Goal: Task Accomplishment & Management: Use online tool/utility

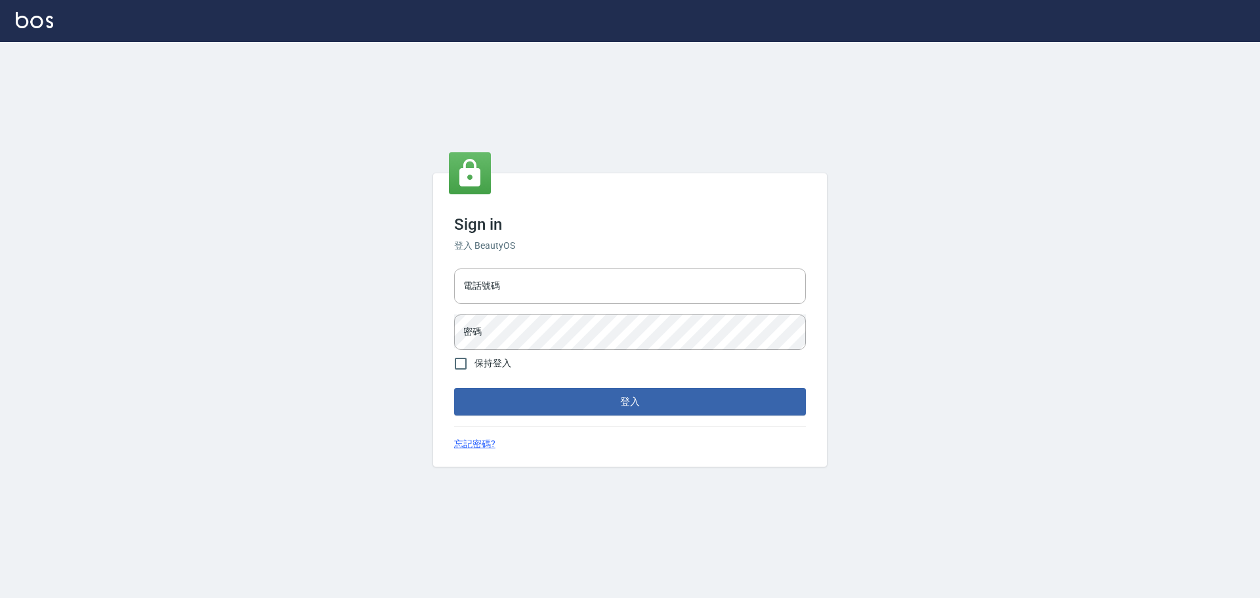
click at [486, 280] on div "電話號碼 電話號碼" at bounding box center [630, 285] width 352 height 35
type input "0989189977"
click at [454, 388] on button "登入" at bounding box center [630, 402] width 352 height 28
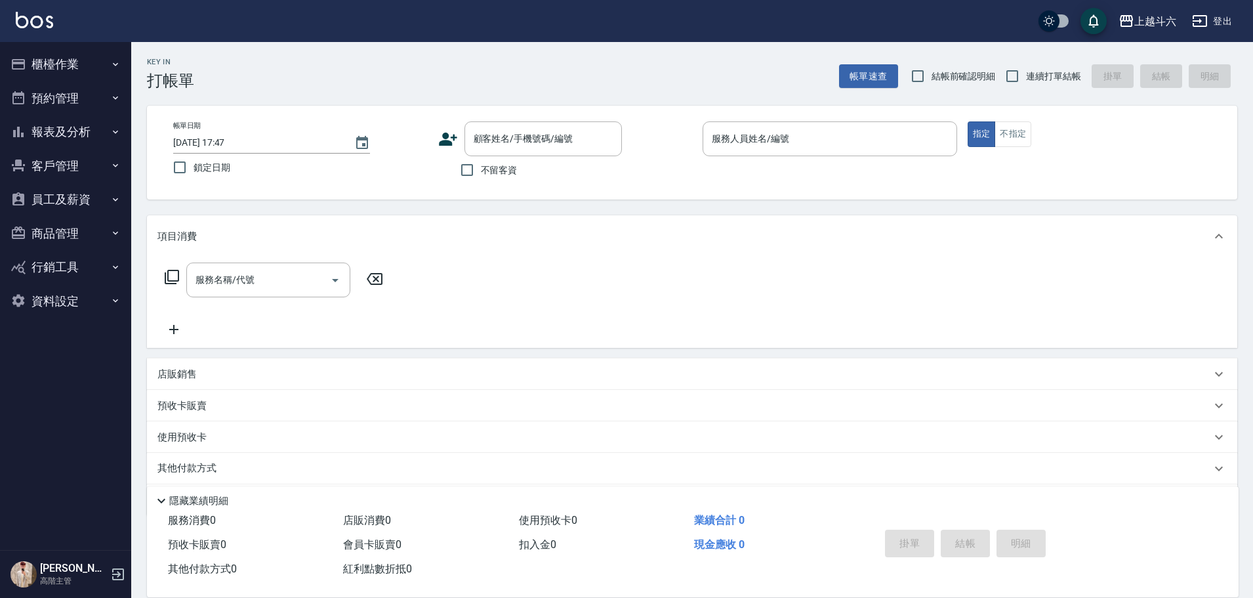
click at [499, 175] on span "不留客資" at bounding box center [499, 170] width 37 height 14
click at [481, 175] on input "不留客資" at bounding box center [467, 170] width 28 height 28
checkbox input "true"
drag, startPoint x: 1037, startPoint y: 79, endPoint x: 891, endPoint y: 142, distance: 159.1
click at [1037, 80] on span "連續打單結帳" at bounding box center [1053, 77] width 55 height 14
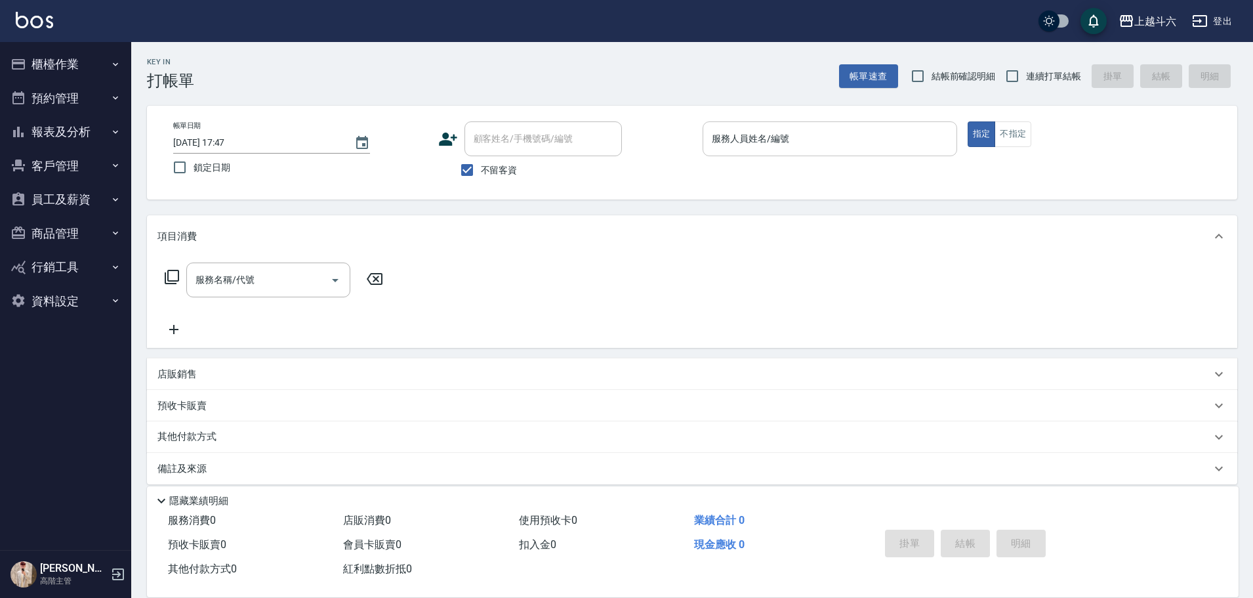
click at [1026, 80] on input "連續打單結帳" at bounding box center [1013, 76] width 28 height 28
checkbox input "true"
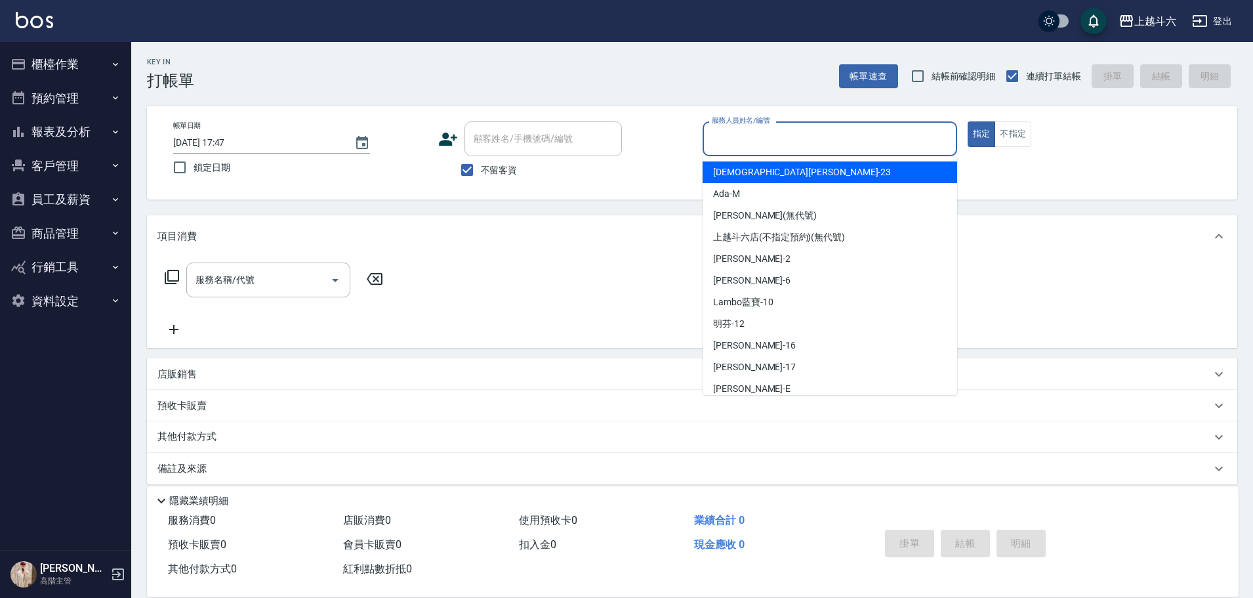
click at [877, 138] on input "服務人員姓名/編號" at bounding box center [830, 138] width 243 height 23
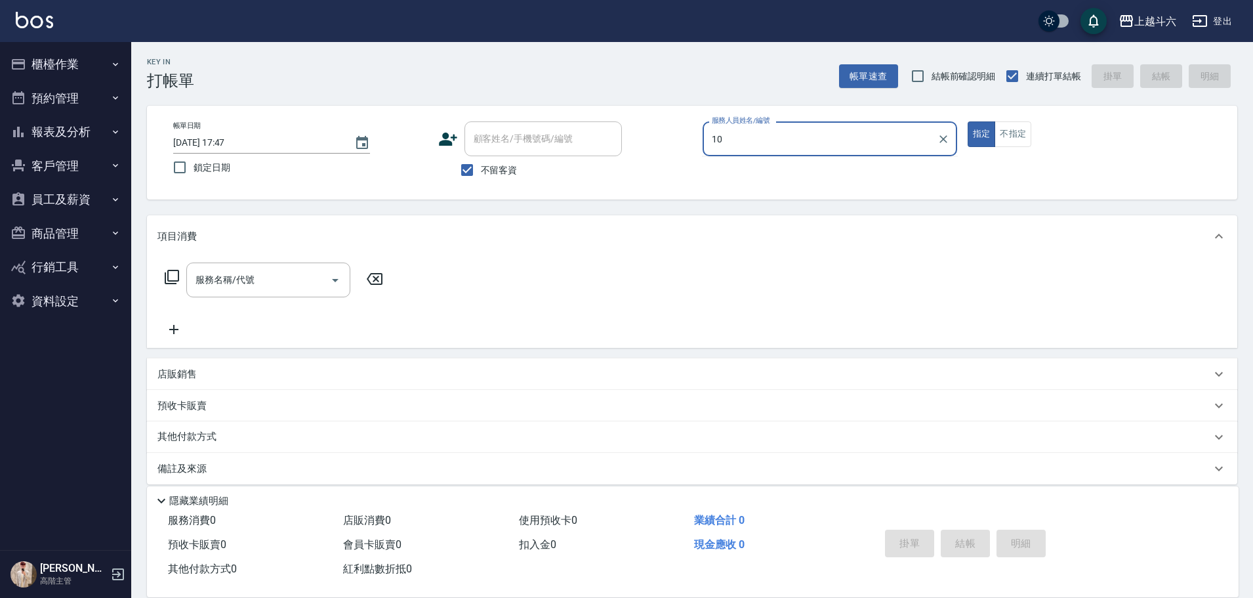
type input "Lambo藍寶-10"
type button "true"
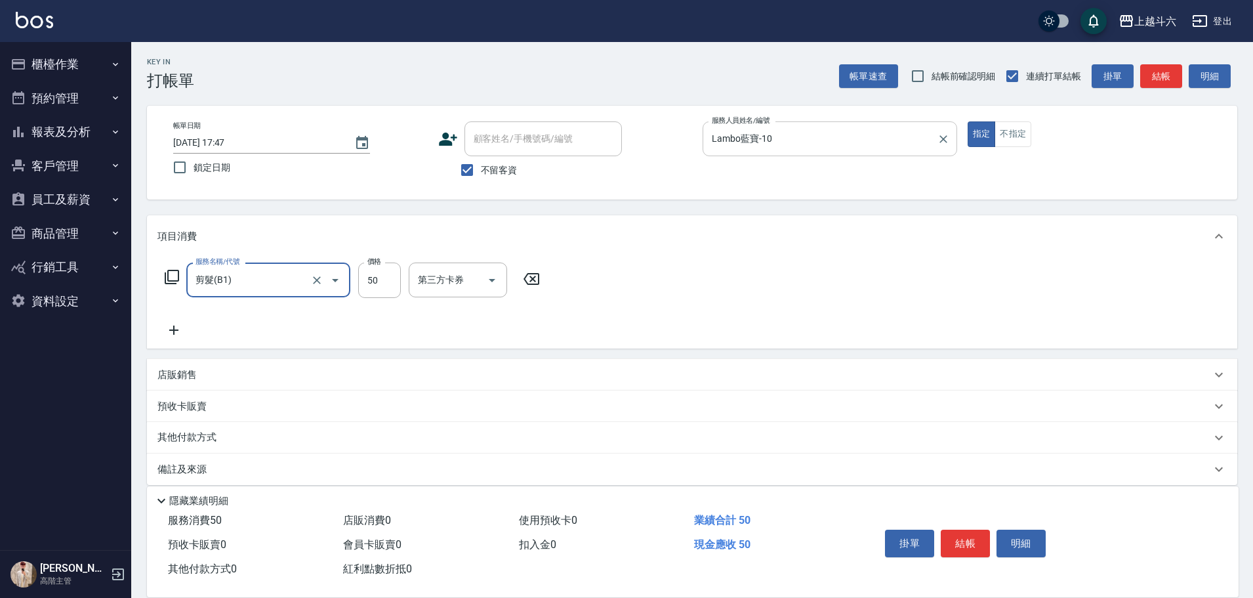
type input "剪髮(B1)"
type input "300"
click at [956, 234] on div "項目消費" at bounding box center [685, 237] width 1054 height 14
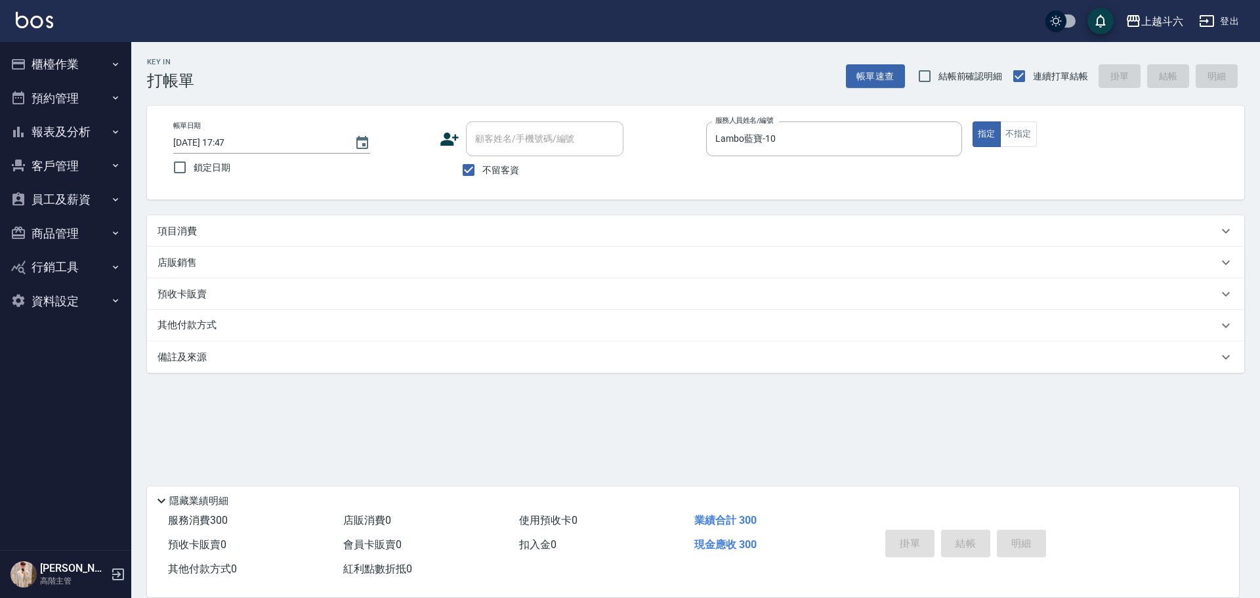
type input "[DATE] 17:48"
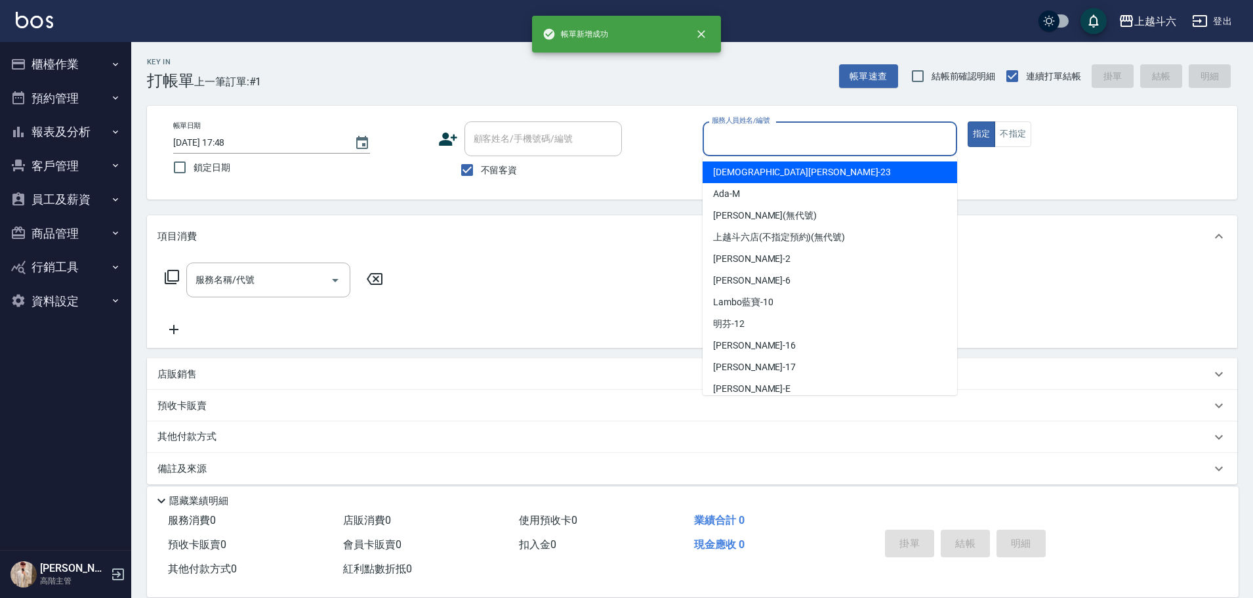
click at [769, 143] on input "服務人員姓名/編號" at bounding box center [830, 138] width 243 height 23
type input "[PERSON_NAME]"
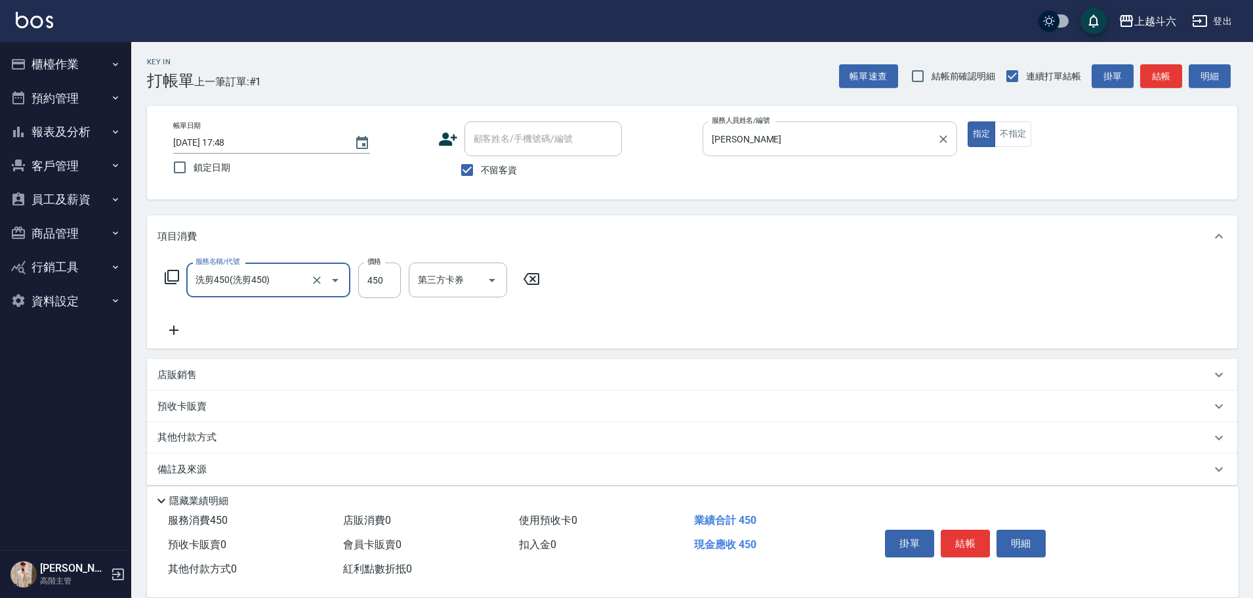
type input "洗剪450"
type input "萱芸-32"
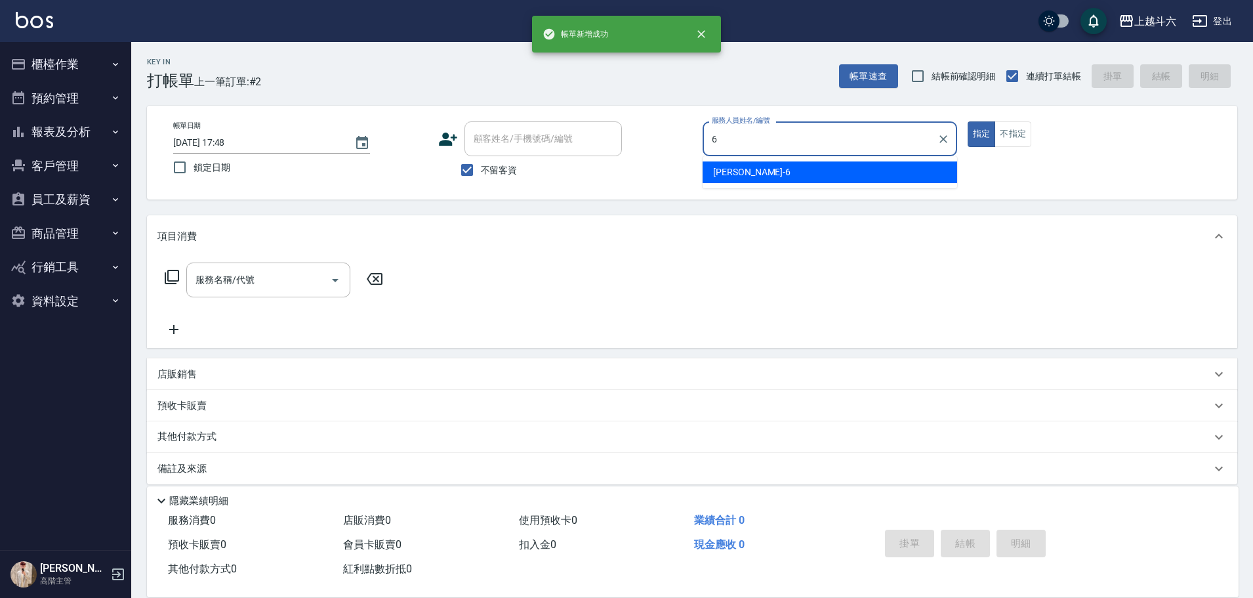
type input "[PERSON_NAME]-6"
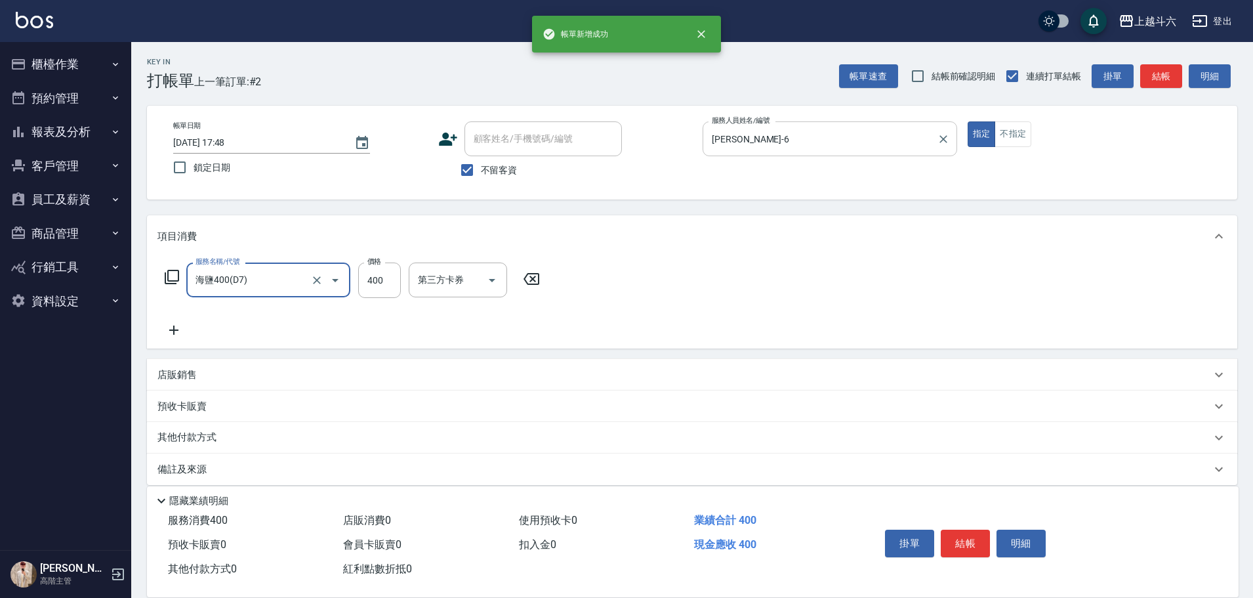
type input "海鹽400(D7)"
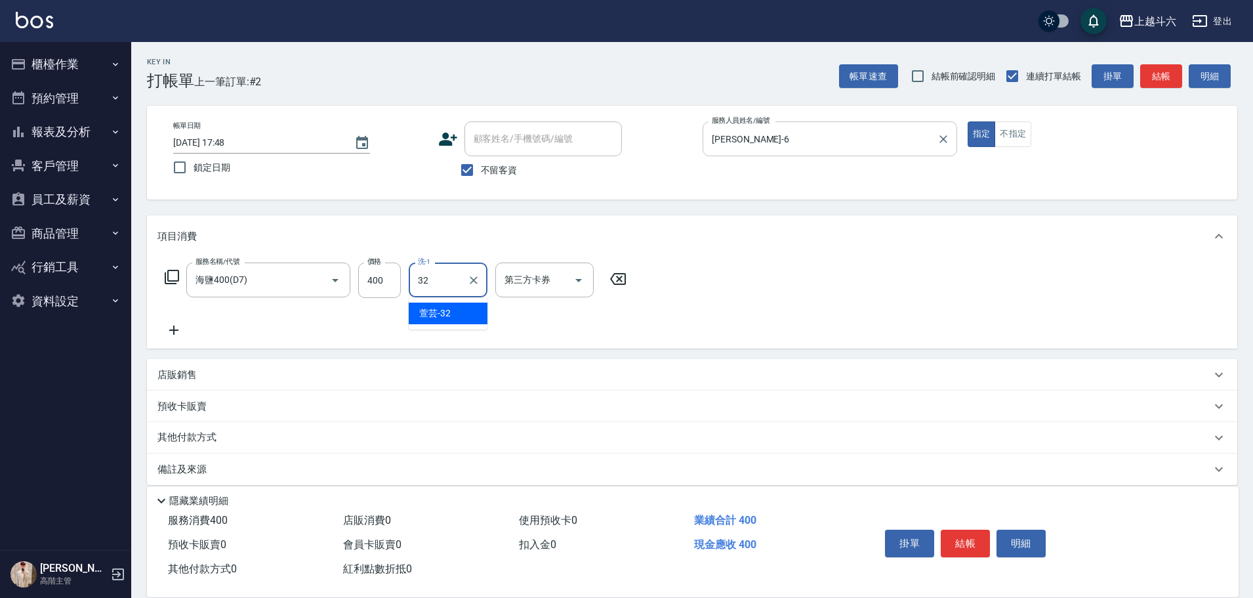
type input "萱芸-32"
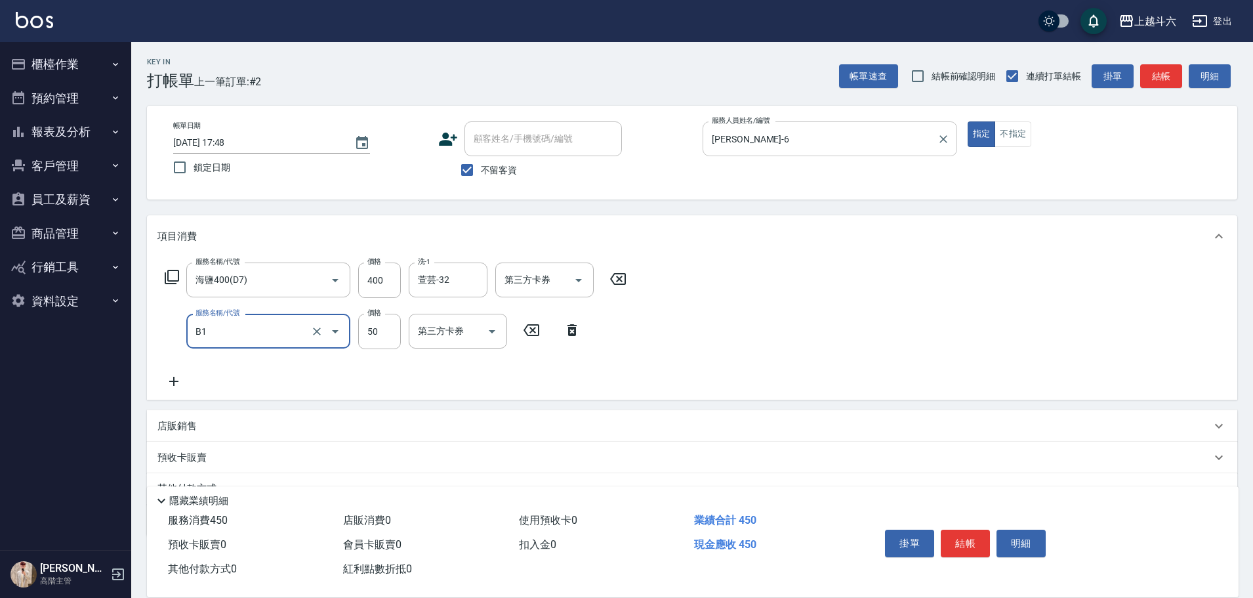
type input "剪髮(B1)"
type input "350"
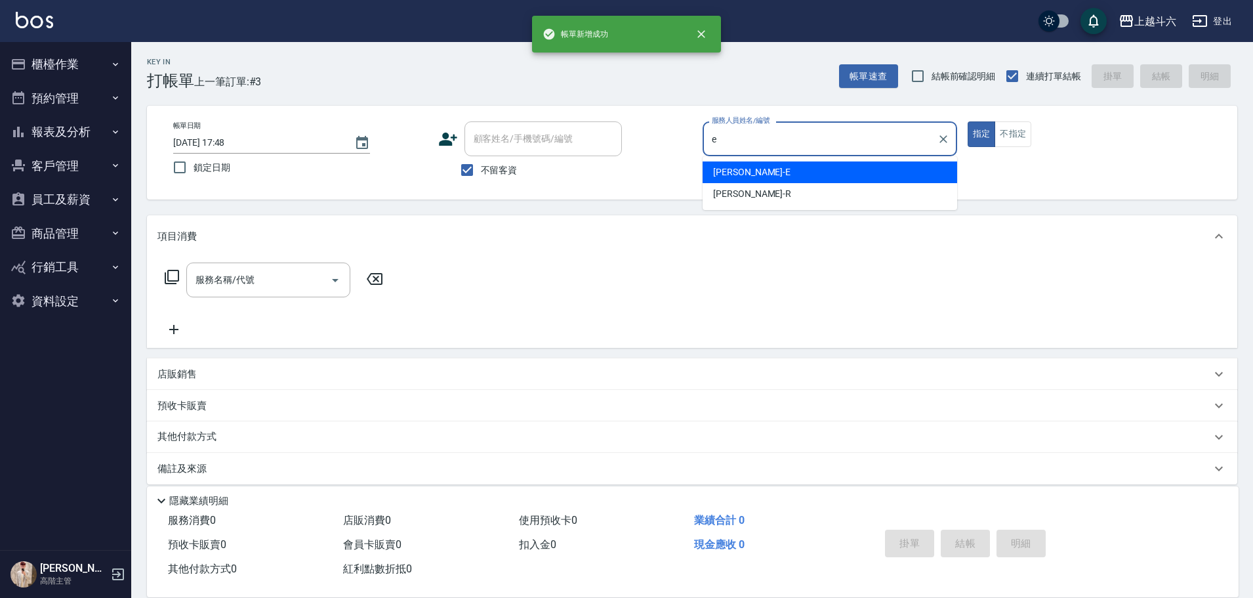
type input "[PERSON_NAME]"
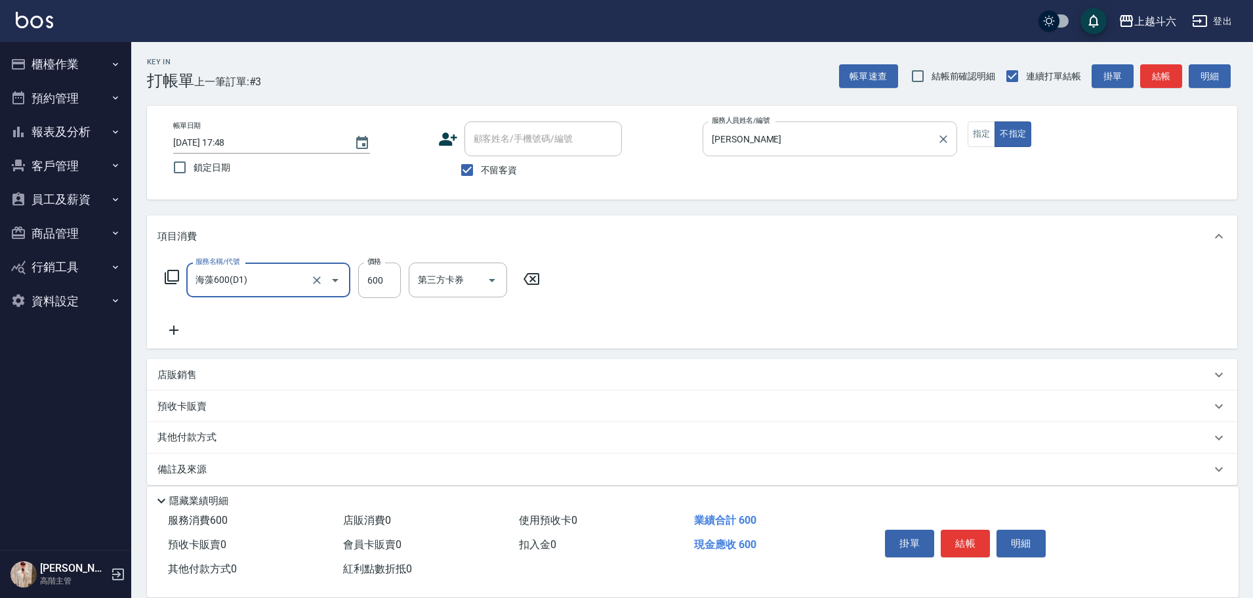
type input "海藻600(D1)"
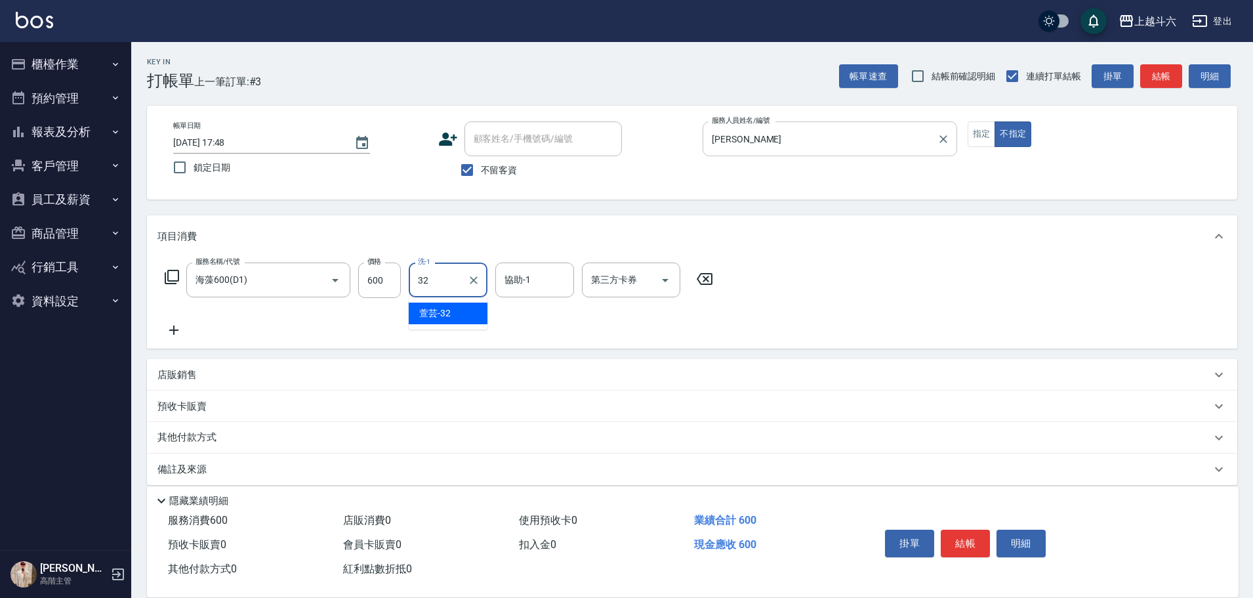
type input "萱芸-32"
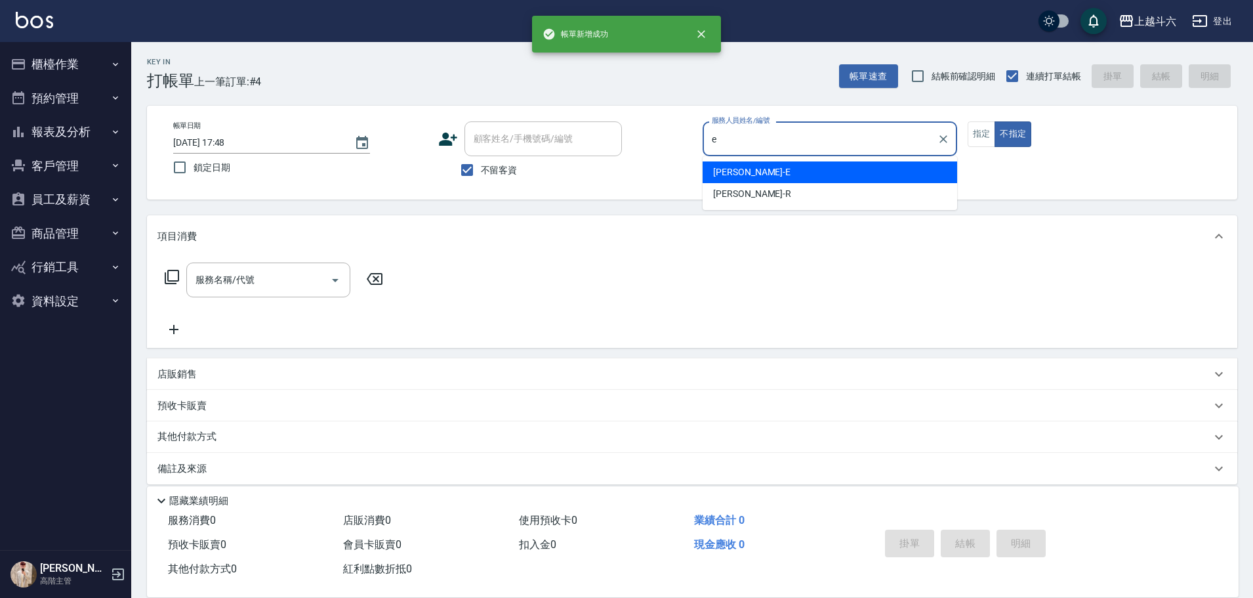
type input "e"
type button "false"
type input "[PERSON_NAME]"
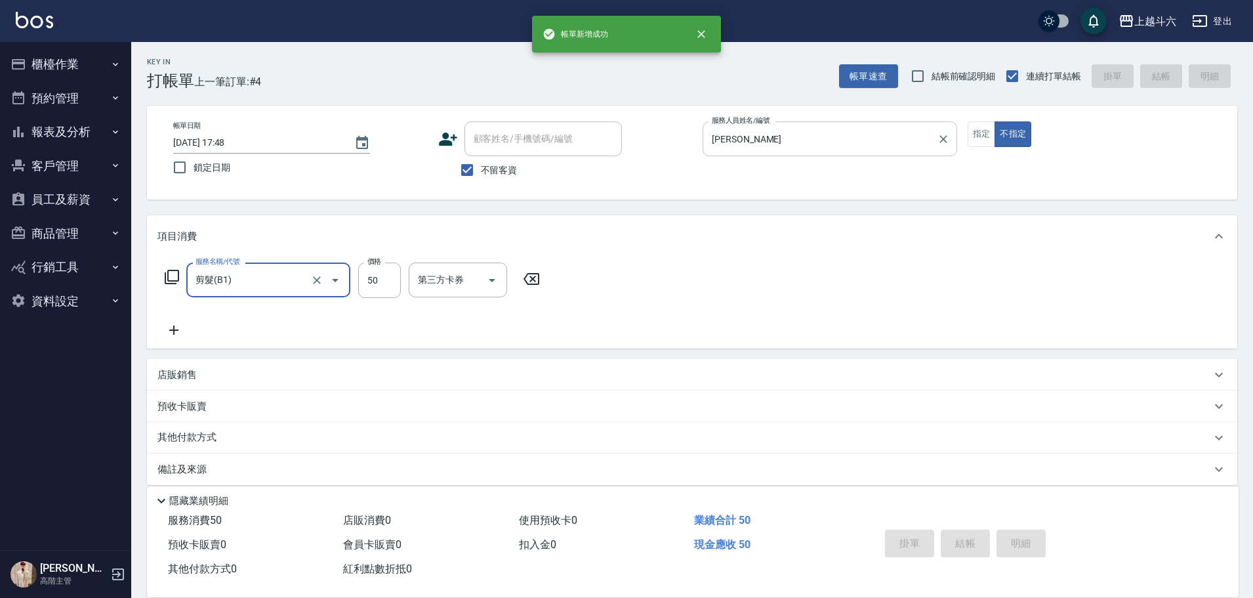
type input "剪髮(B1)"
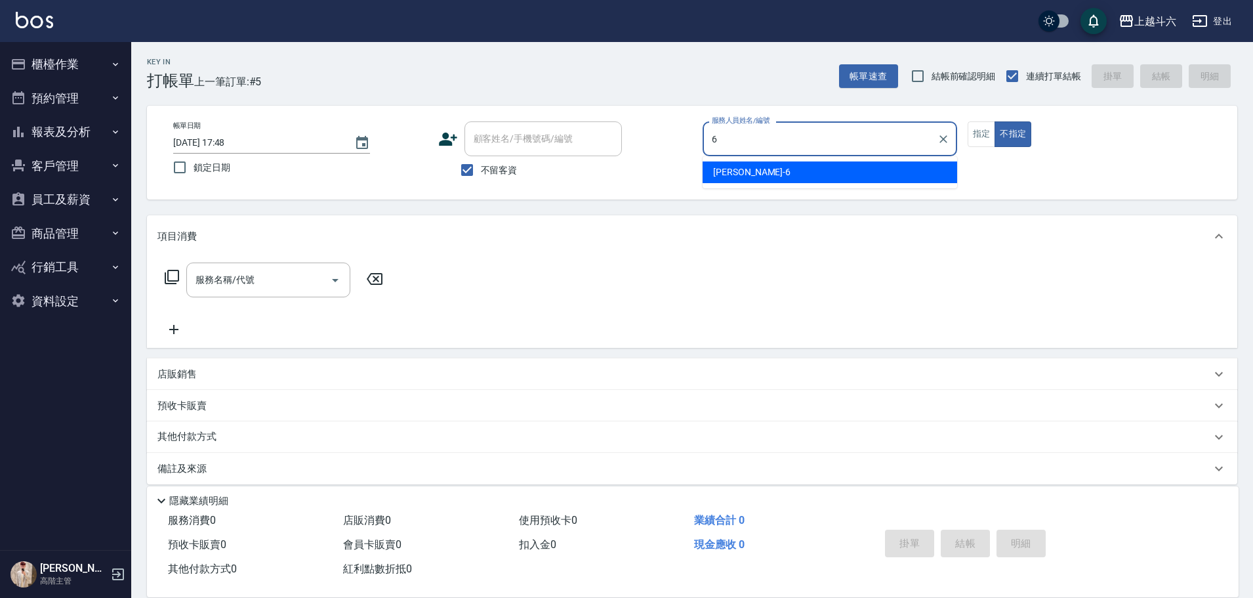
type input "[PERSON_NAME]-6"
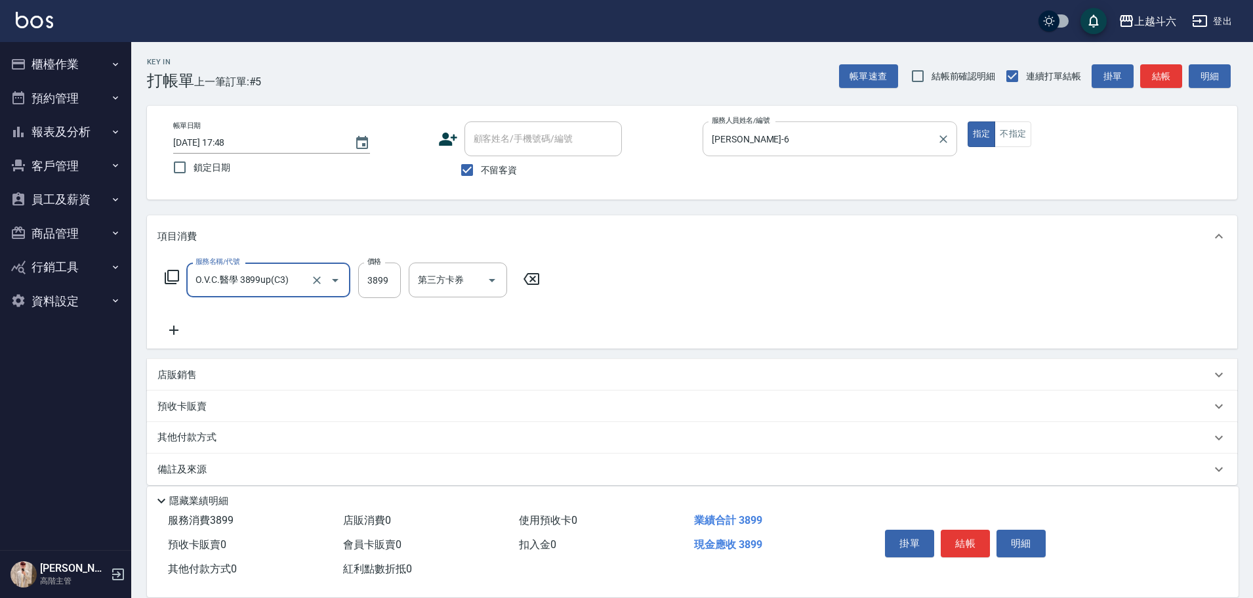
type input "O.V.C.醫學 3899up(C3)"
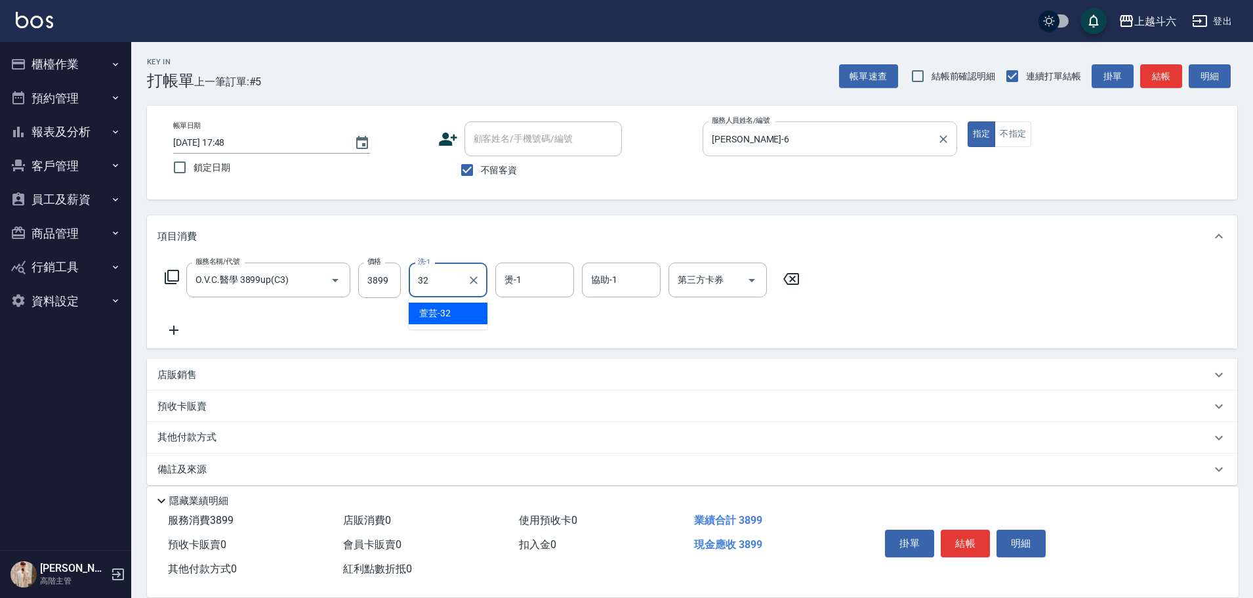
type input "萱芸-32"
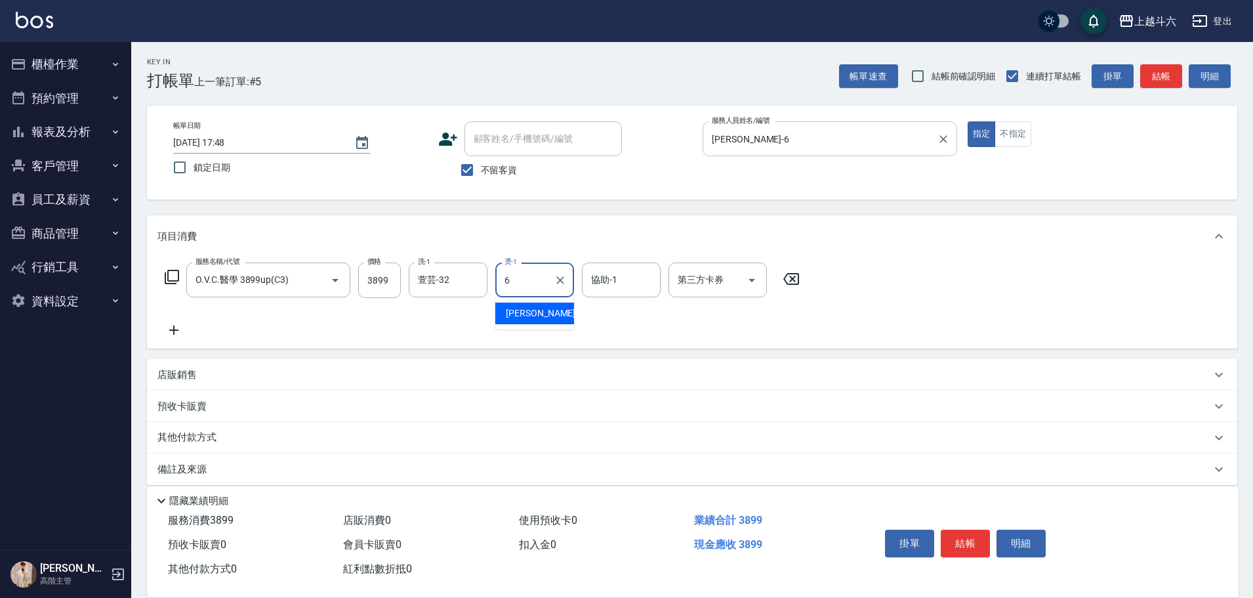
type input "[PERSON_NAME]-6"
type input "萱芸-32"
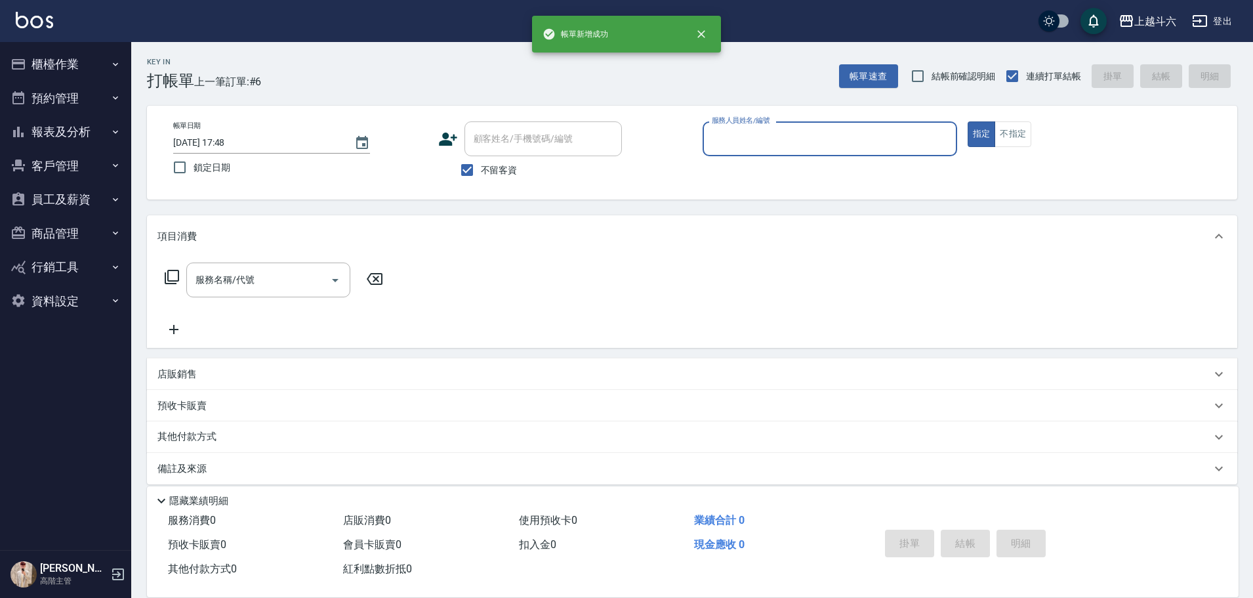
click at [95, 126] on button "報表及分析" at bounding box center [65, 132] width 121 height 34
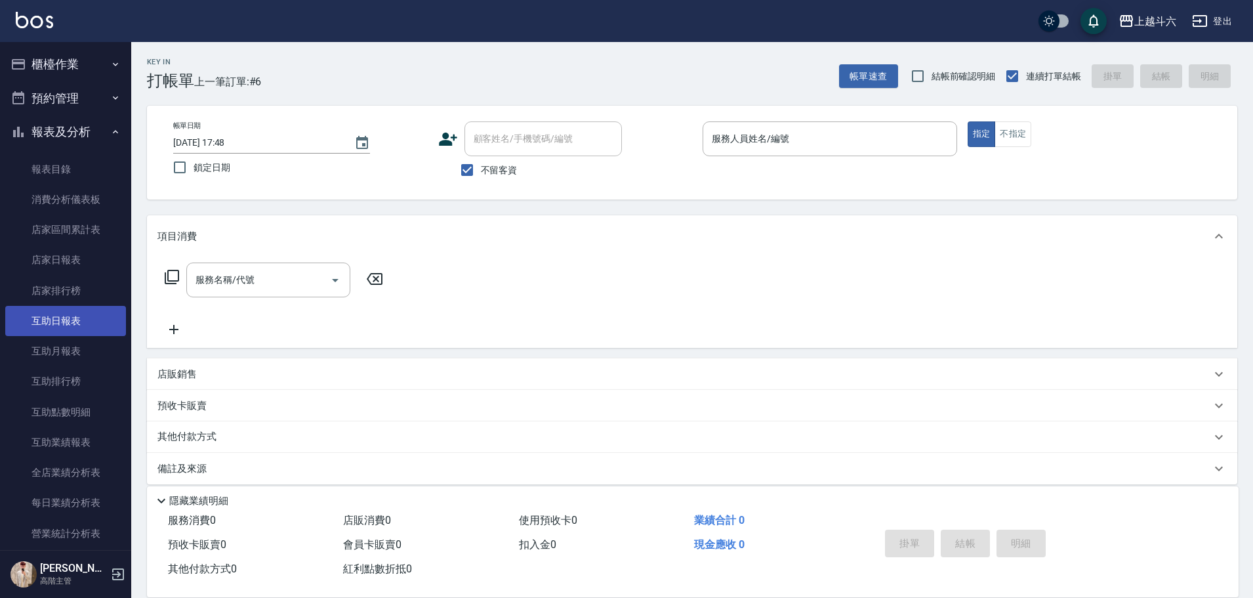
click at [91, 326] on link "互助日報表" at bounding box center [65, 321] width 121 height 30
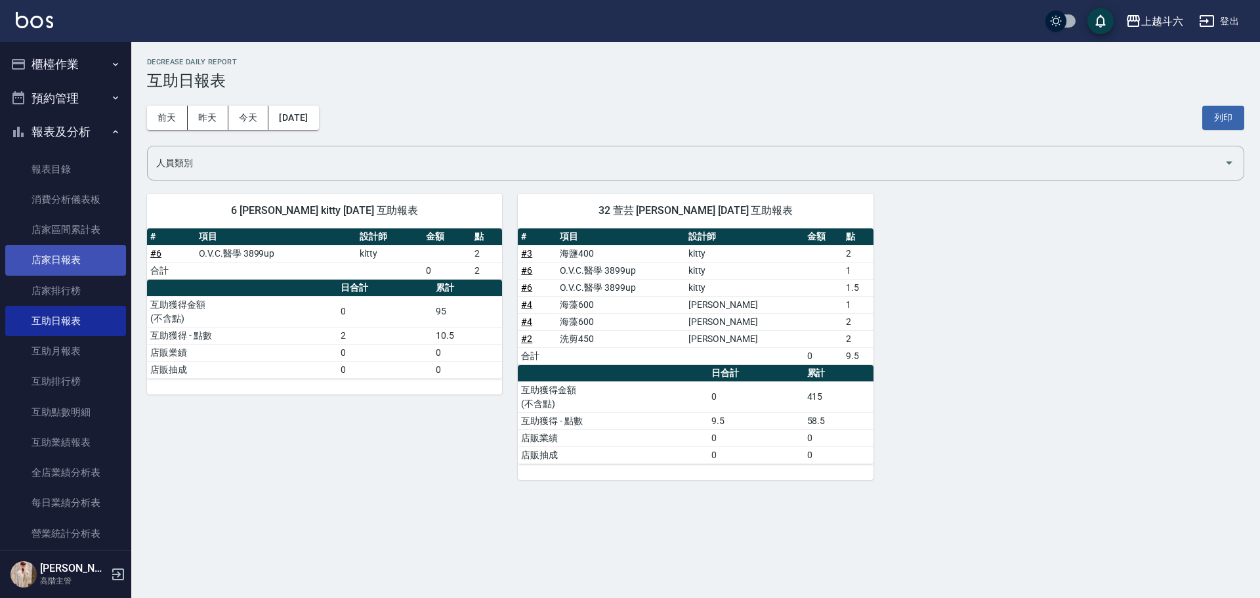
click at [101, 259] on link "店家日報表" at bounding box center [65, 260] width 121 height 30
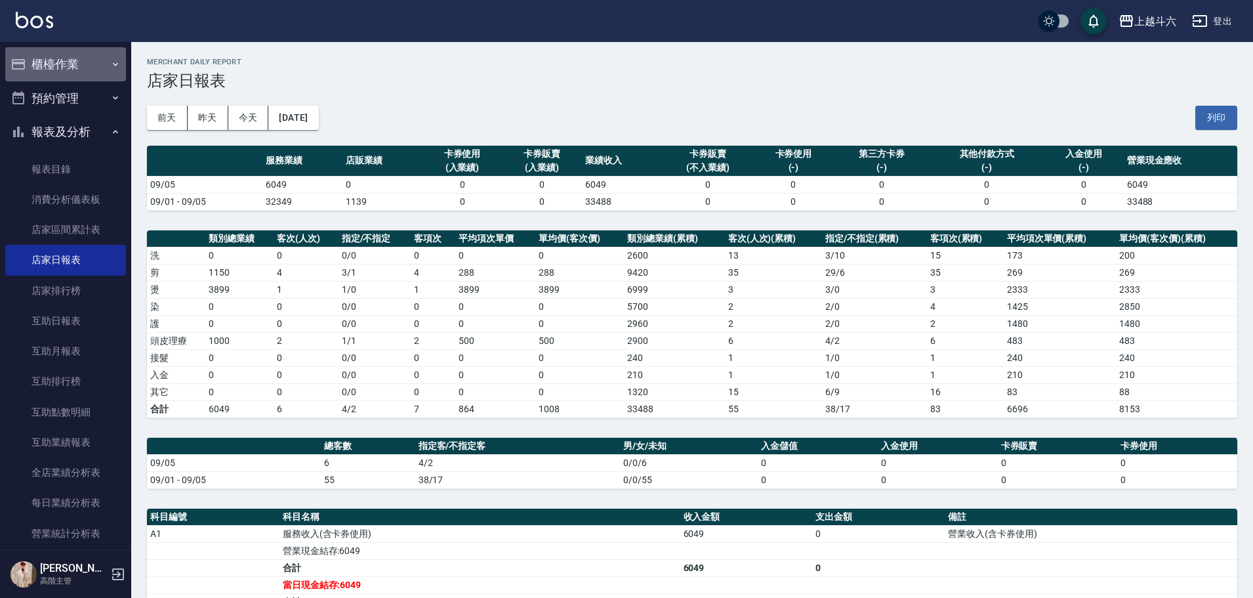
click at [100, 63] on button "櫃檯作業" at bounding box center [65, 64] width 121 height 34
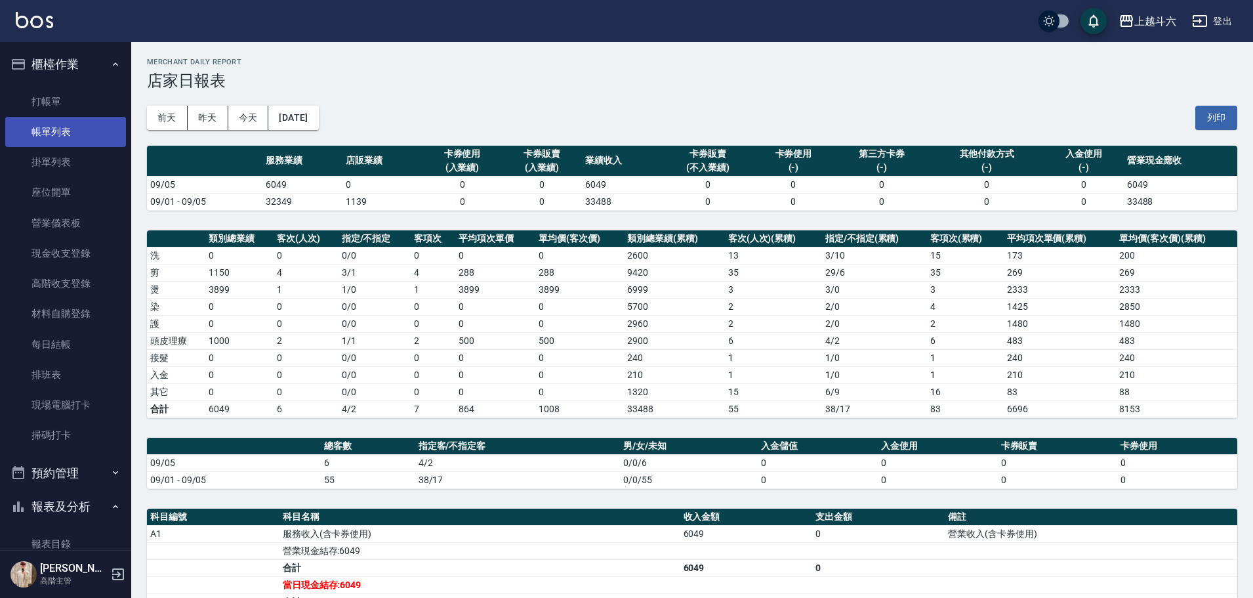
click at [89, 129] on link "帳單列表" at bounding box center [65, 132] width 121 height 30
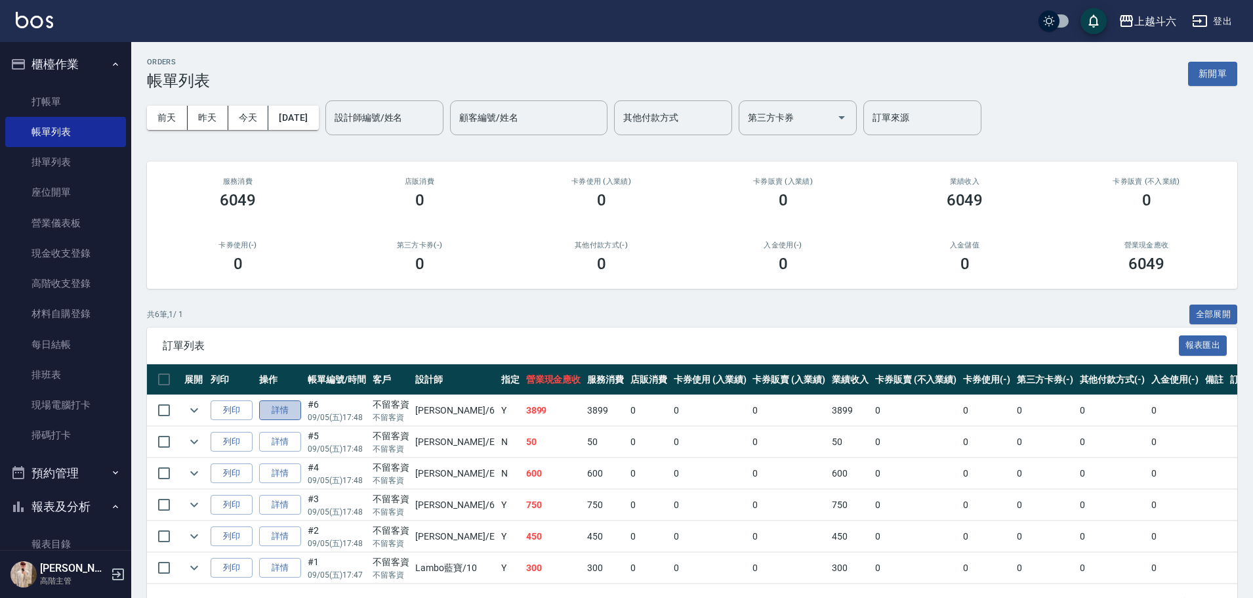
click at [270, 409] on link "詳情" at bounding box center [280, 410] width 42 height 20
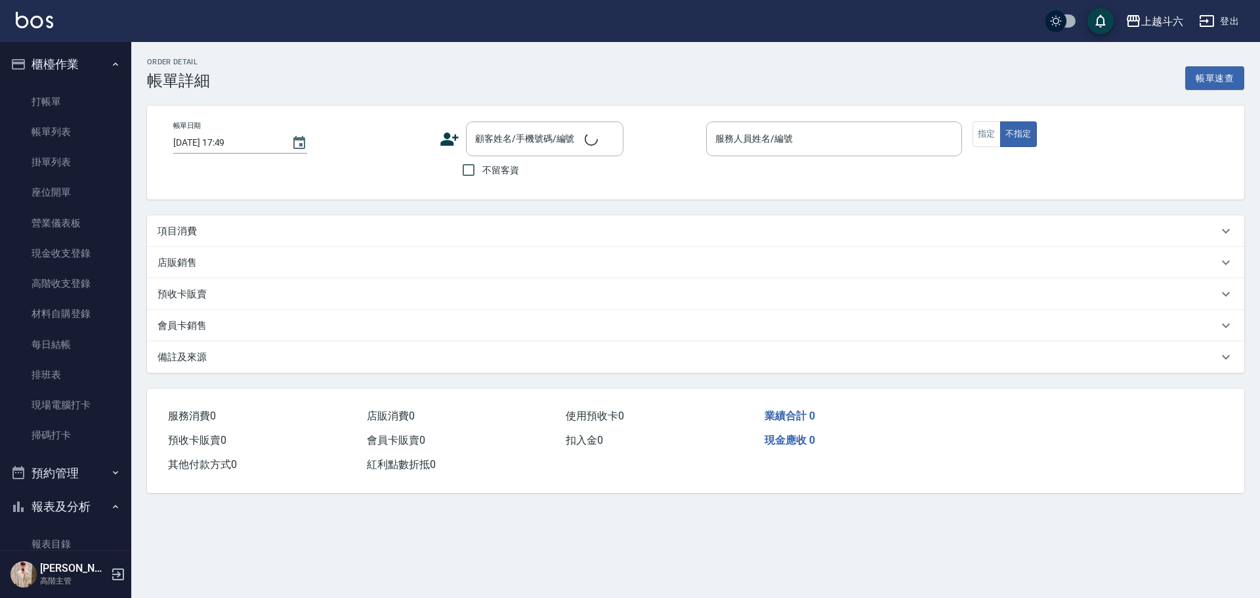
type input "[DATE] 17:48"
checkbox input "true"
type input "[PERSON_NAME]-6"
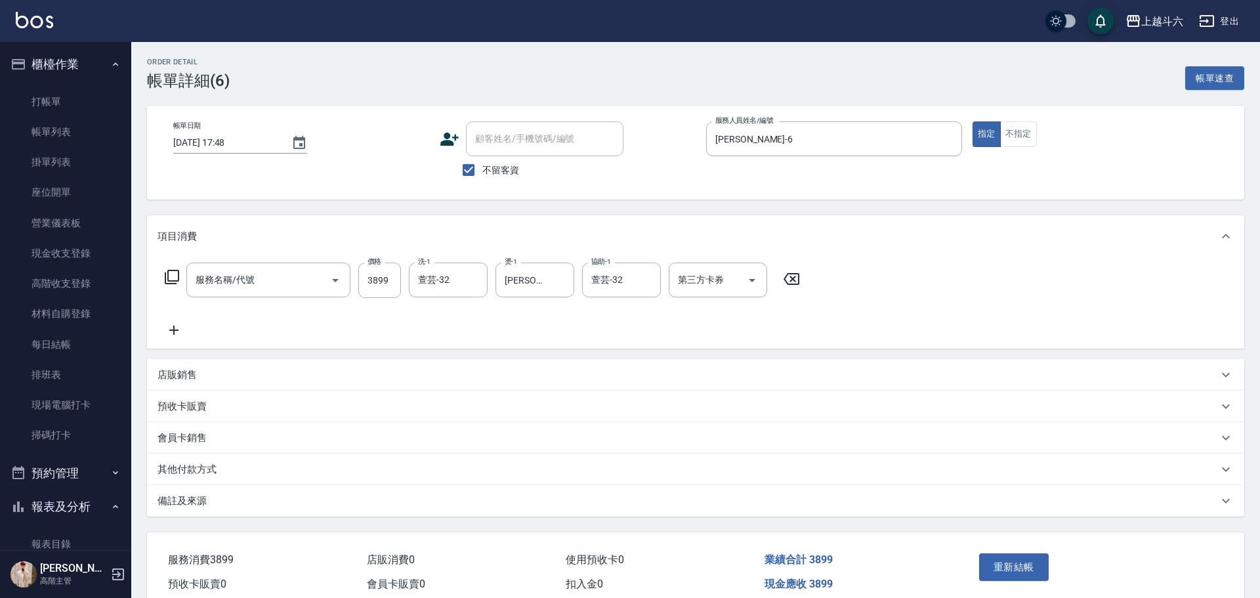
type input "O.V.C.醫學 3899up(C3)"
click at [471, 280] on icon "Clear" at bounding box center [473, 280] width 13 height 13
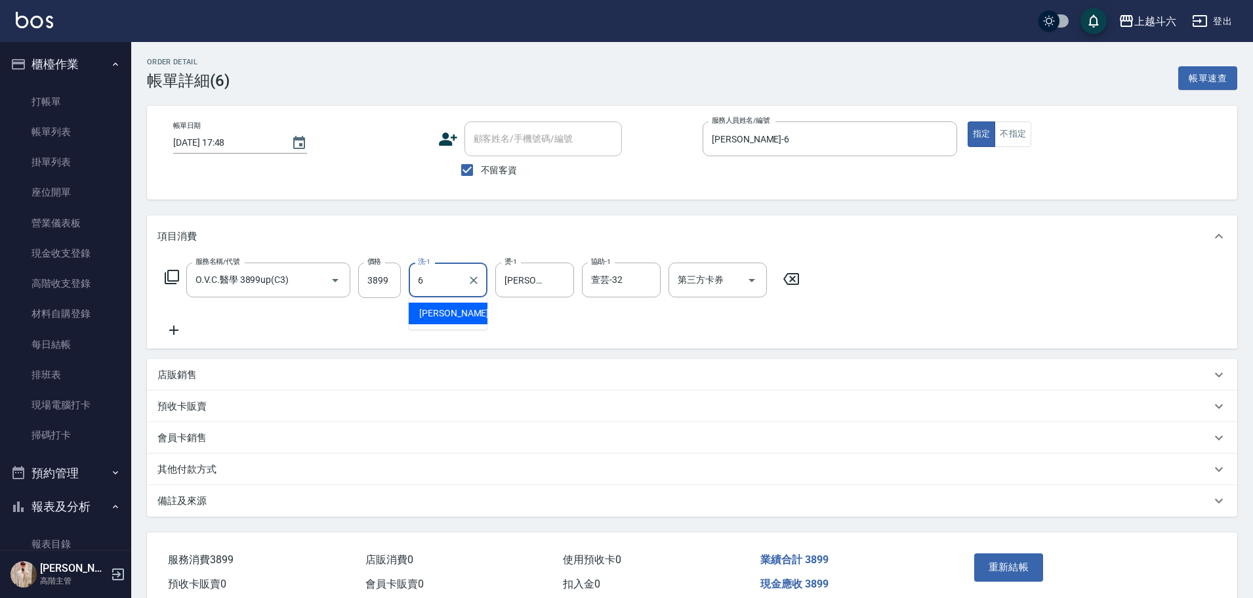
type input "[PERSON_NAME]-6"
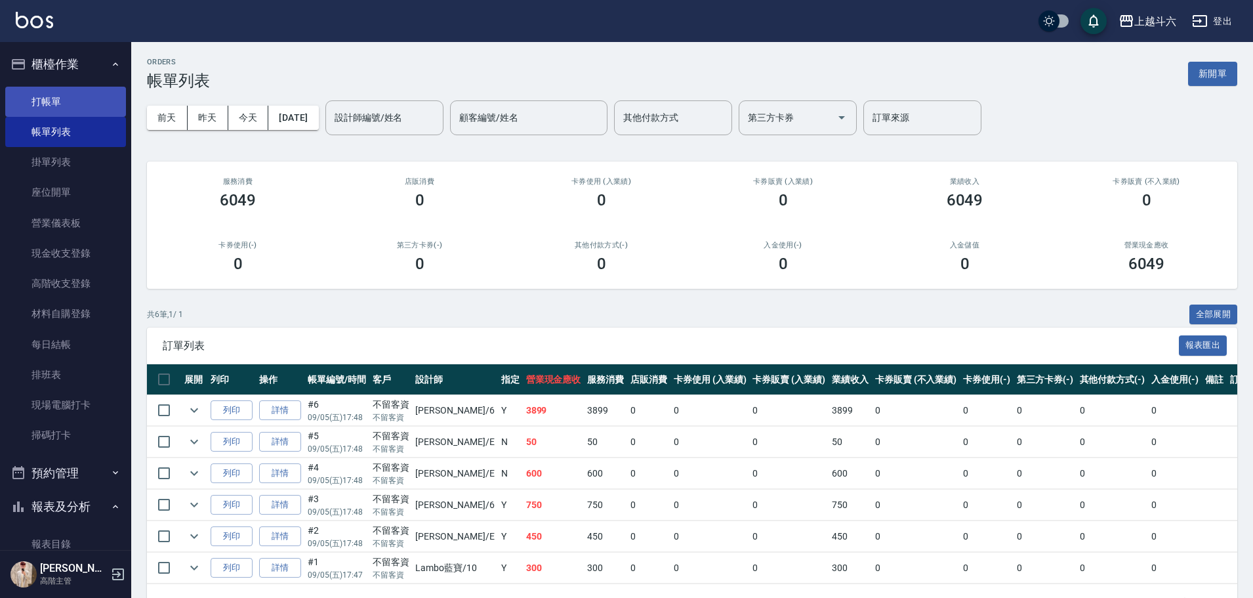
click at [50, 102] on link "打帳單" at bounding box center [65, 102] width 121 height 30
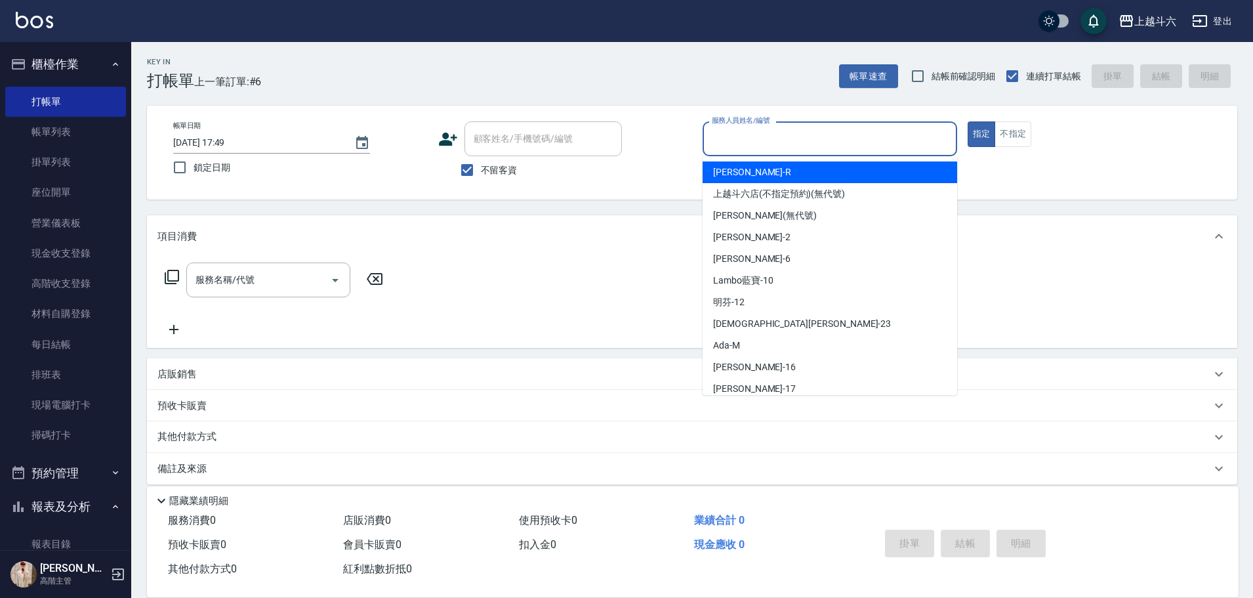
click at [753, 140] on input "服務人員姓名/編號" at bounding box center [830, 138] width 243 height 23
type input "[PERSON_NAME]-6"
type button "true"
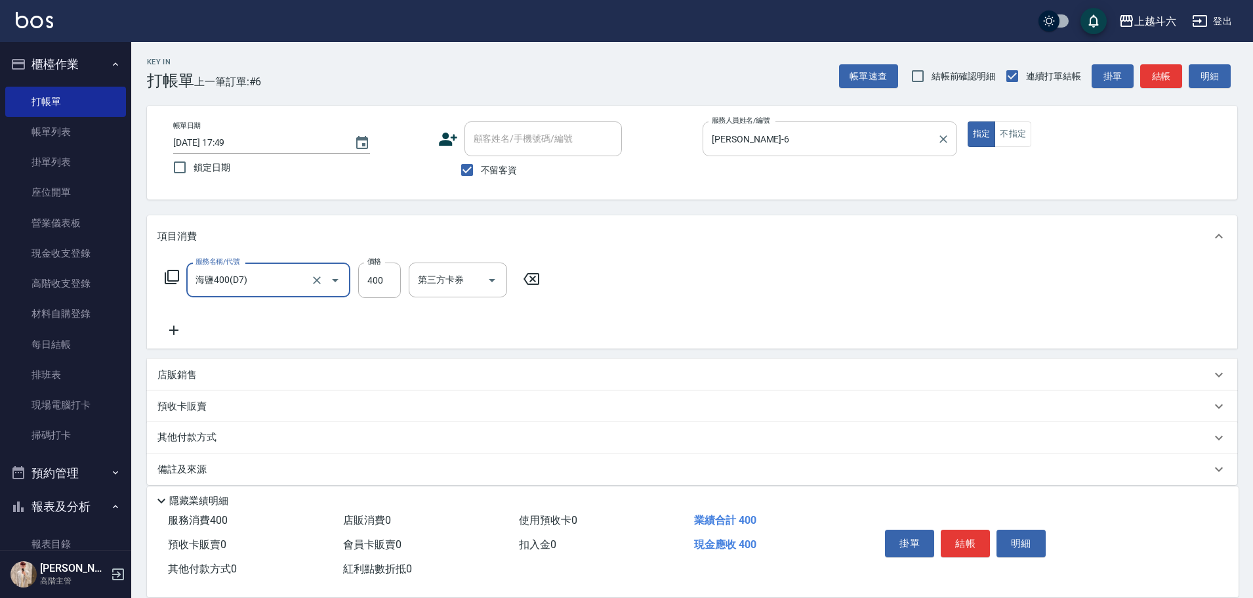
type input "海鹽400(D7)"
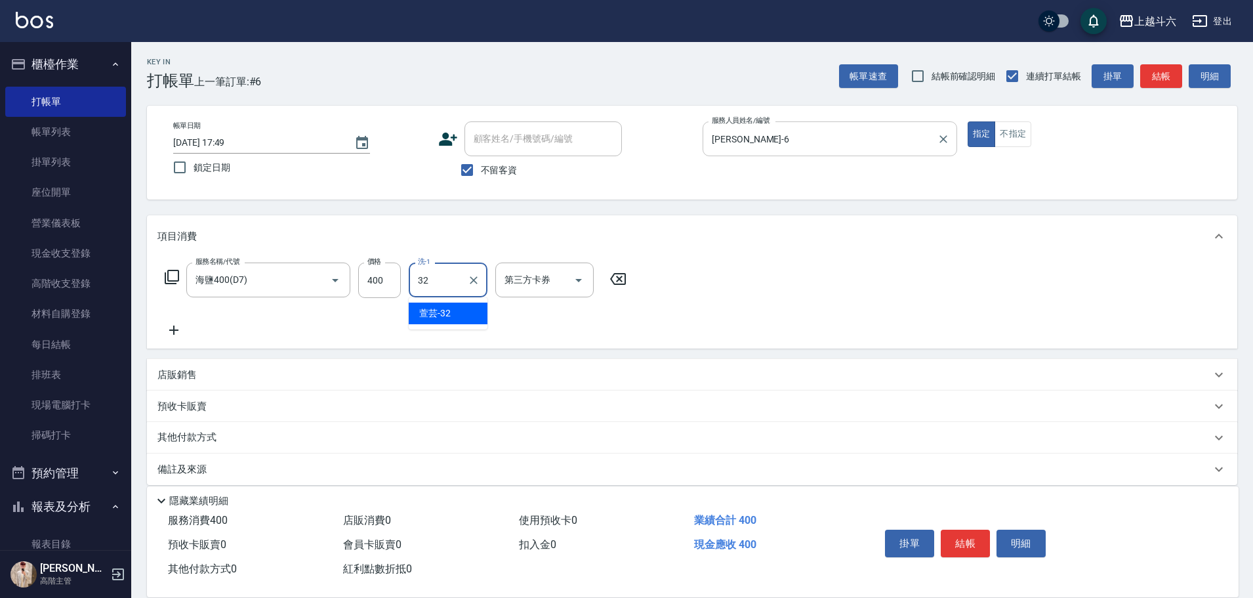
type input "萱芸-32"
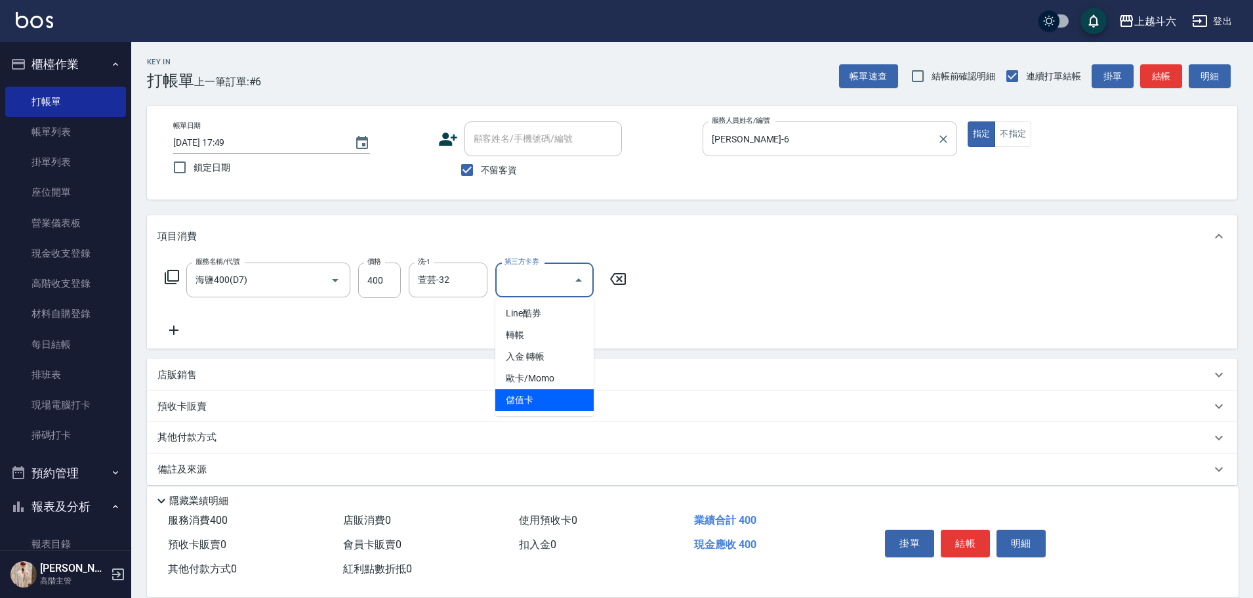
type input "儲值卡"
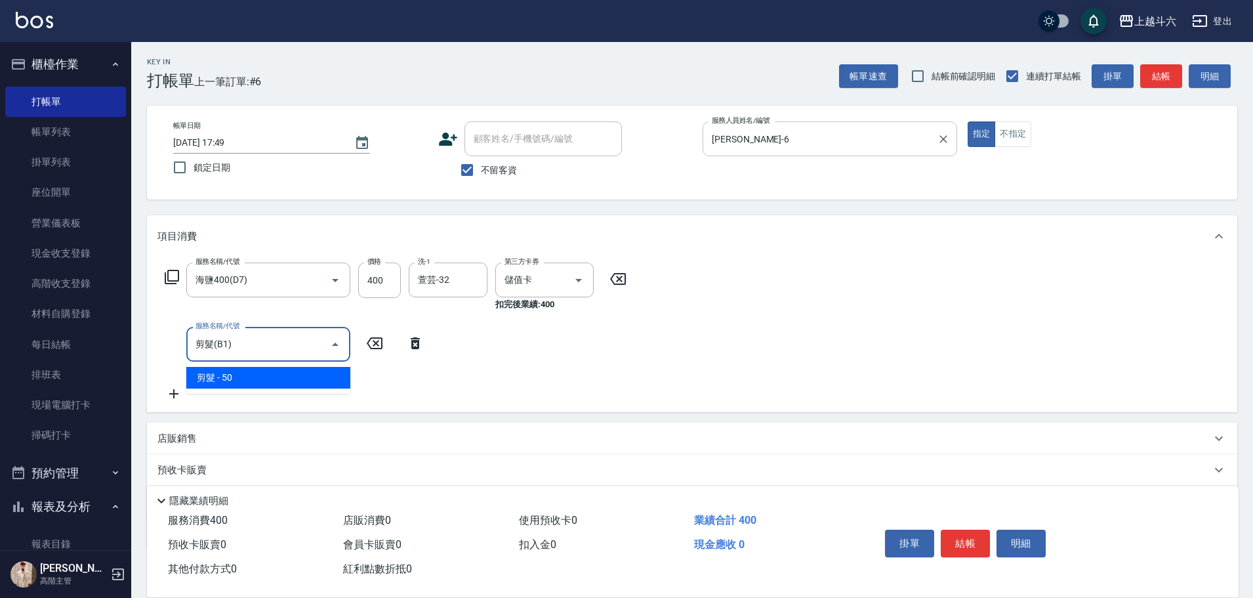
type input "剪髮(B1)"
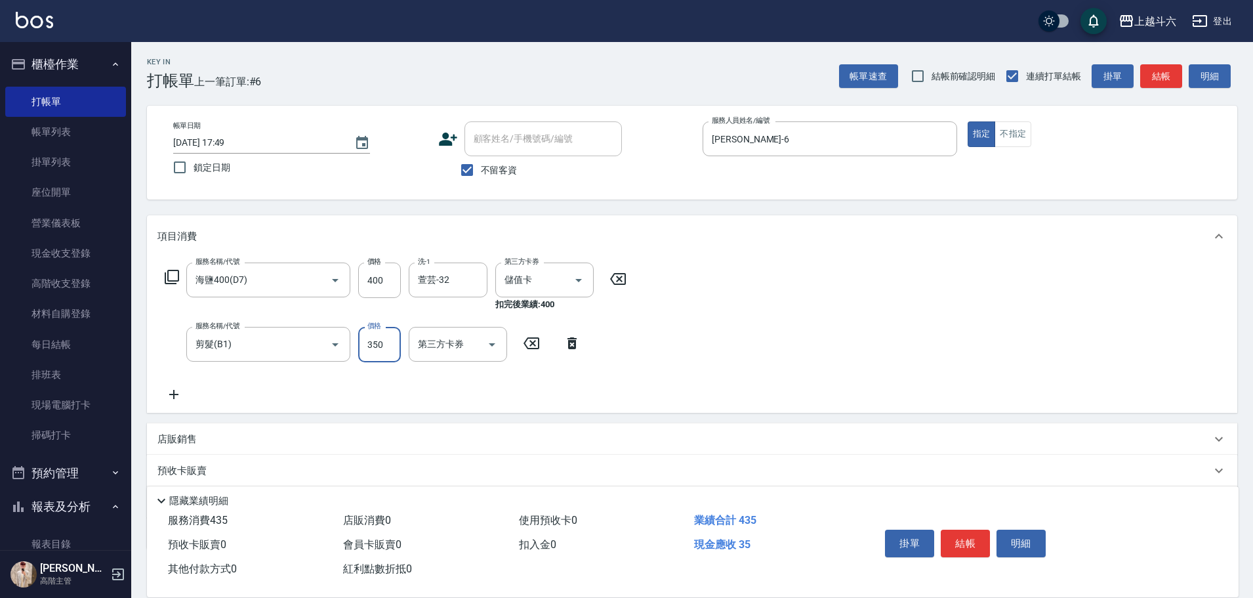
type input "350"
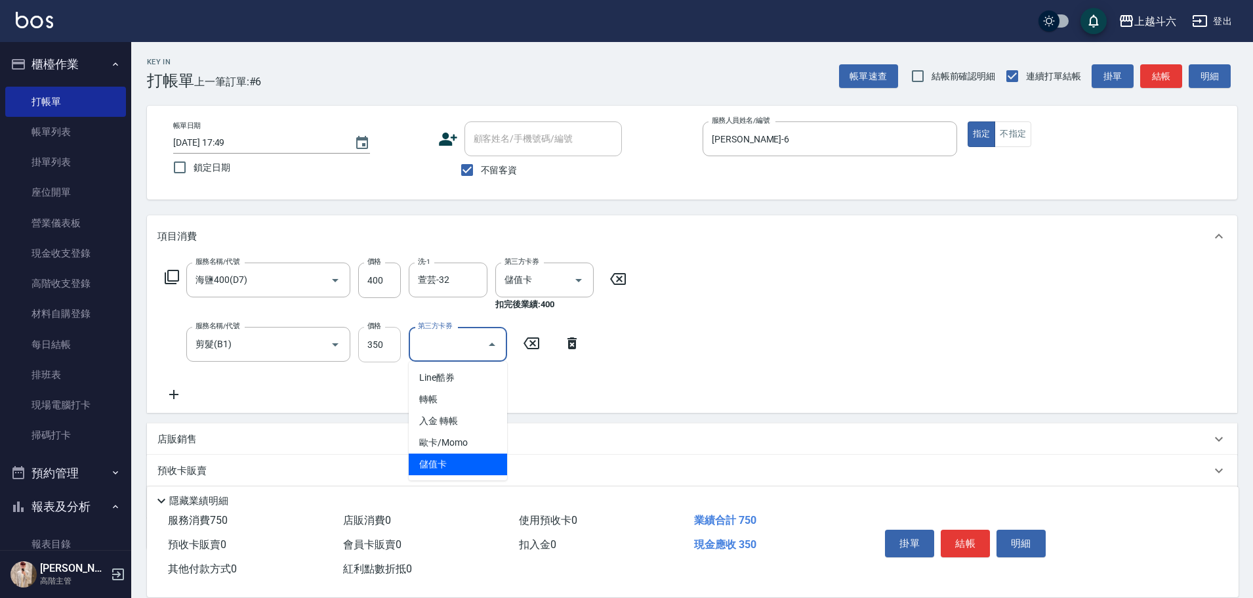
type input "儲值卡"
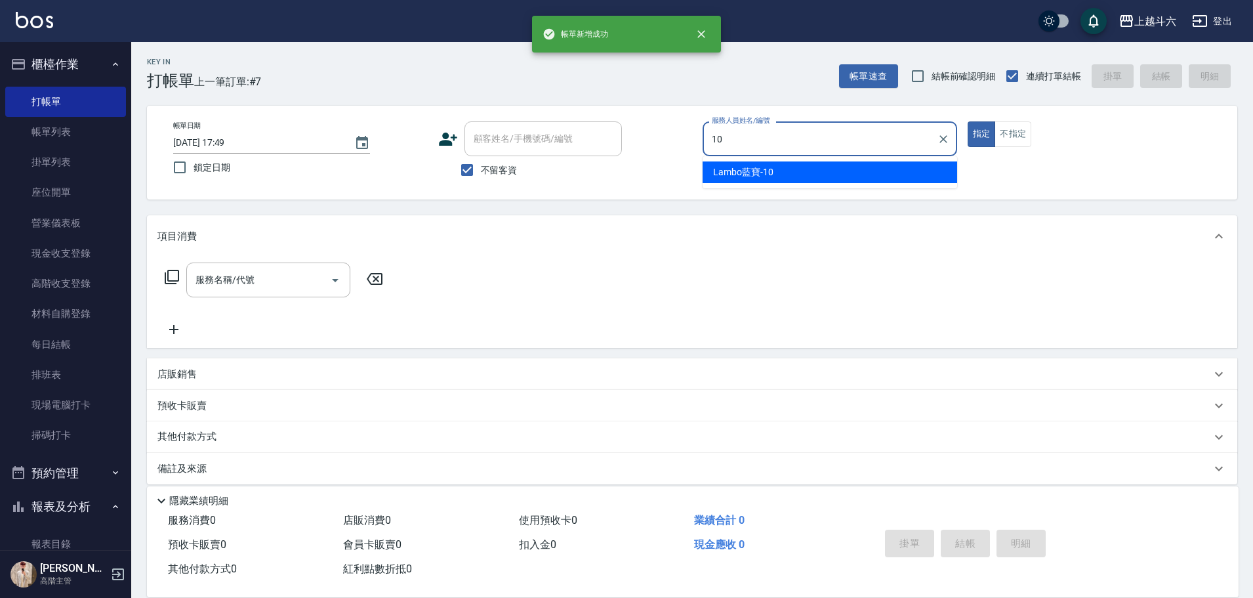
type input "Lambo藍寶-10"
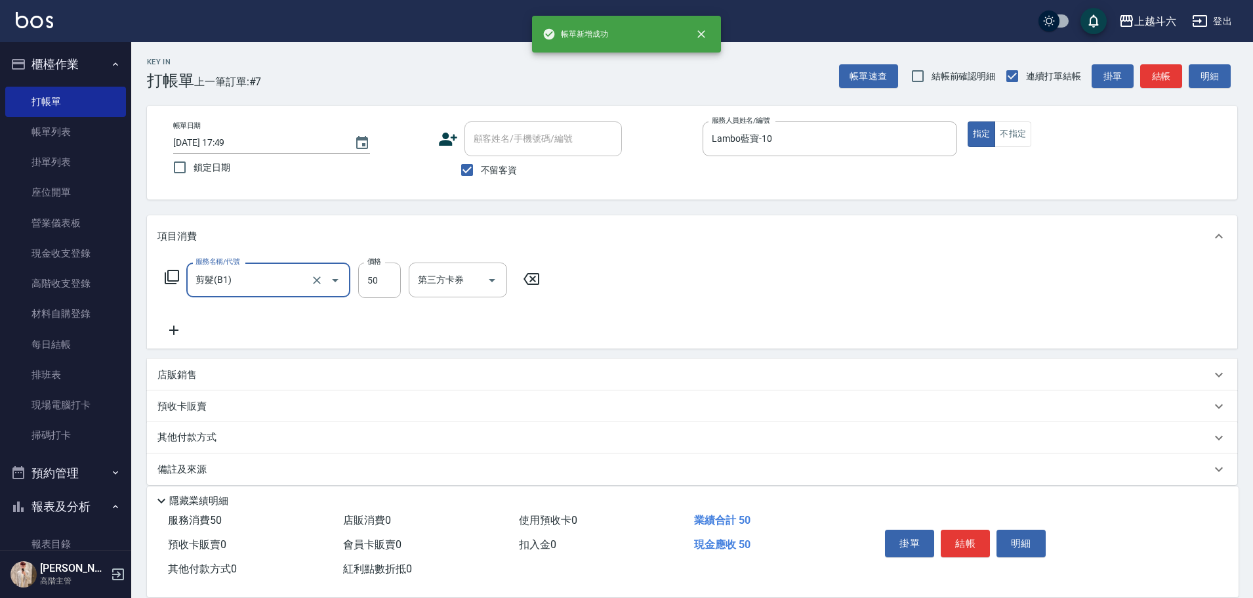
type input "剪髮(B1)"
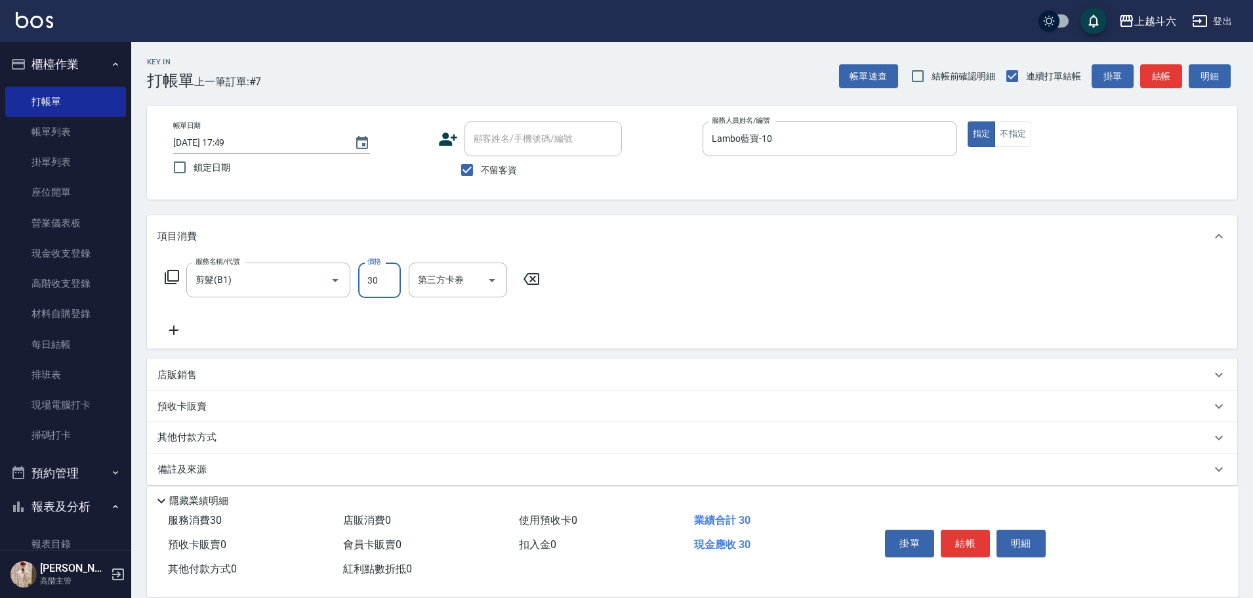
type input "300"
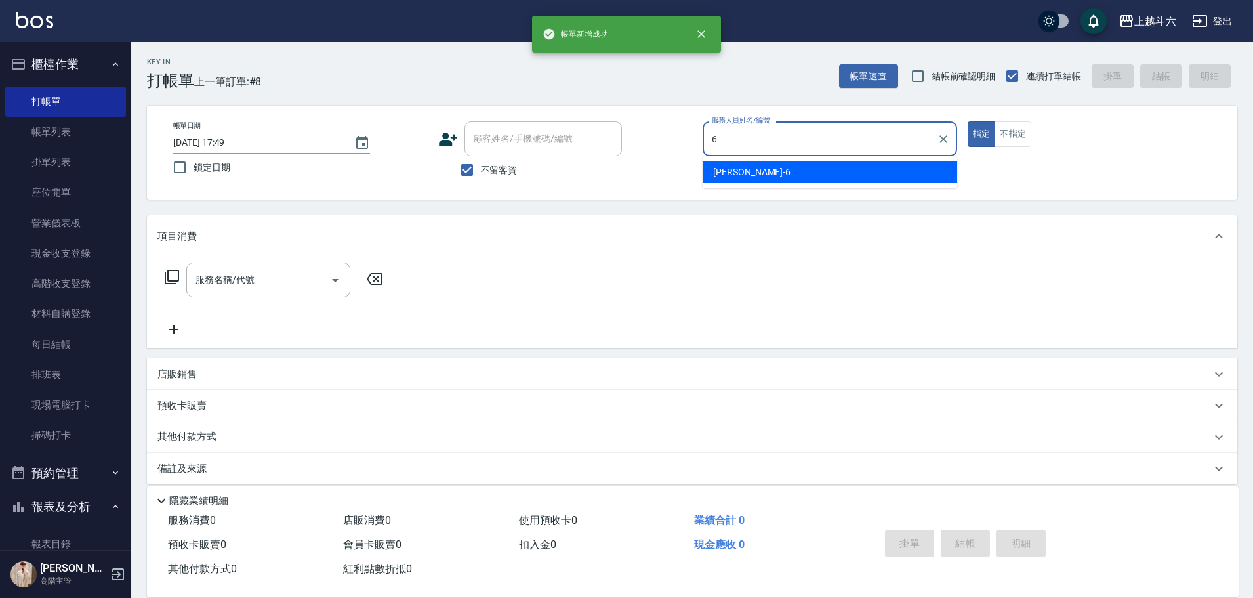
type input "[PERSON_NAME]-6"
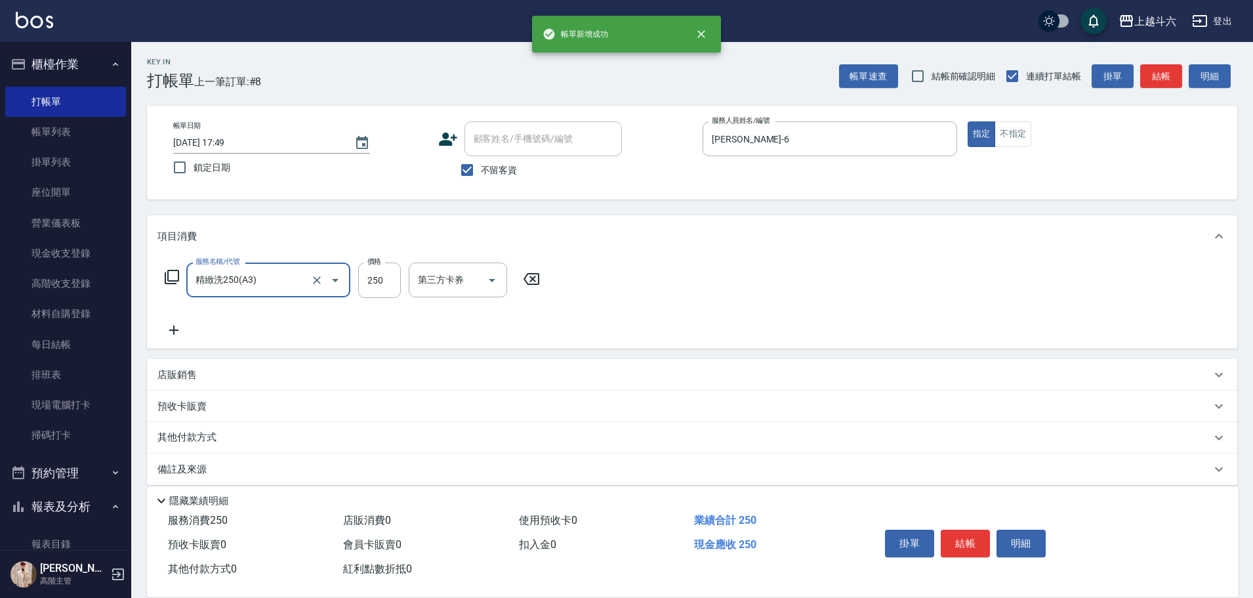
type input "精緻洗250(A3)"
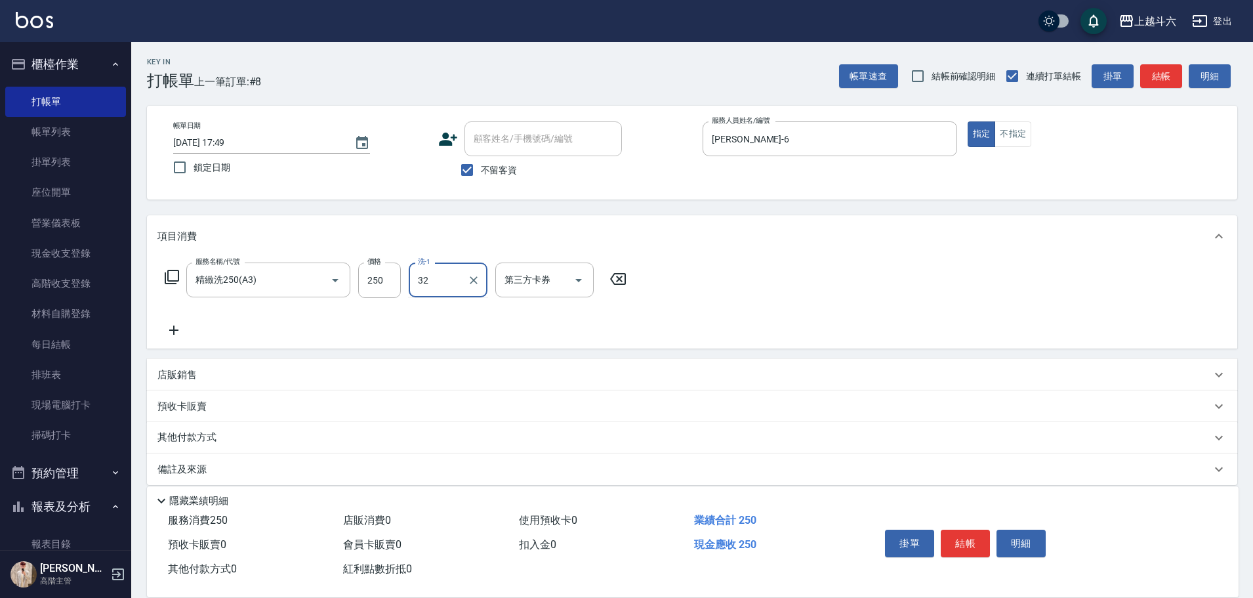
type input "萱芸-32"
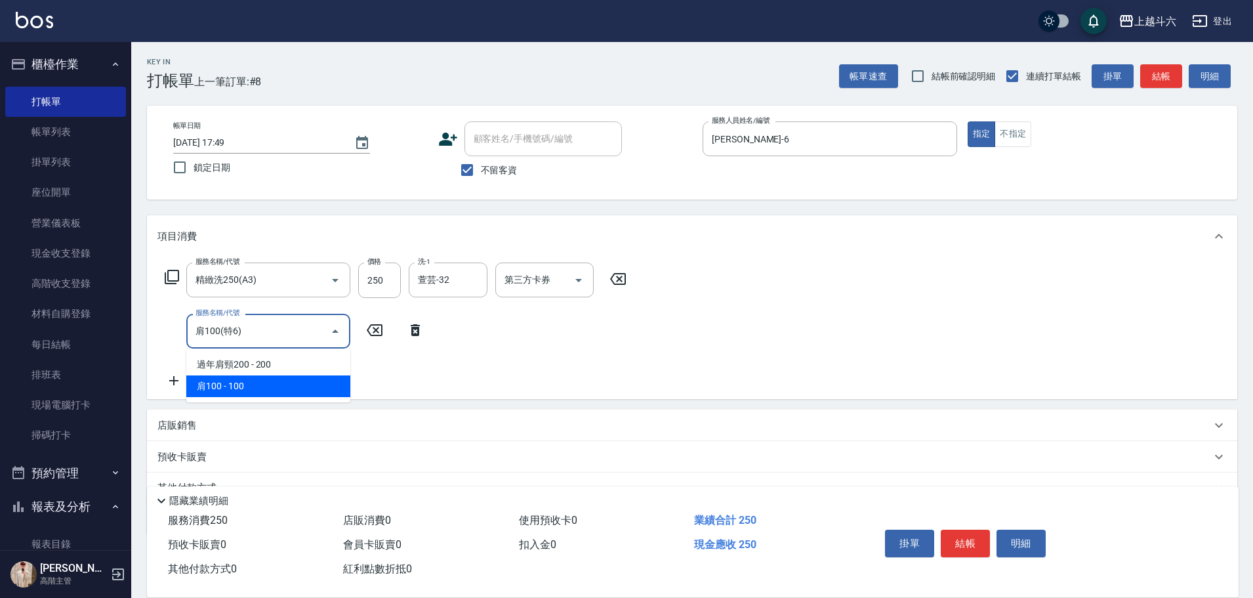
type input "肩100(特6)"
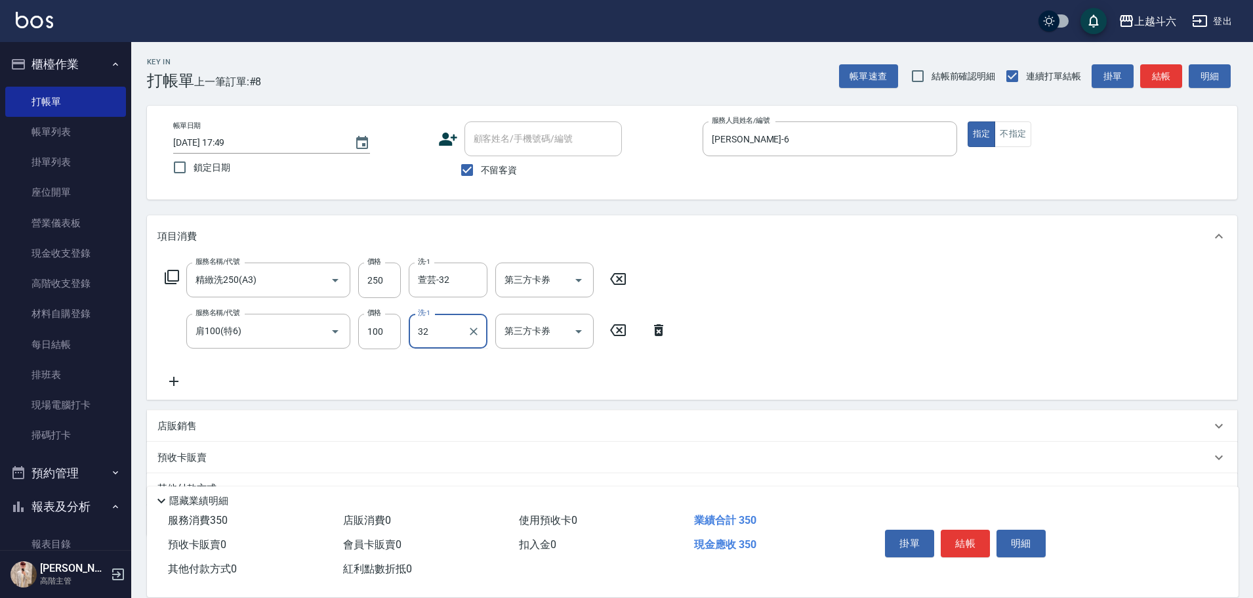
type input "萱芸-32"
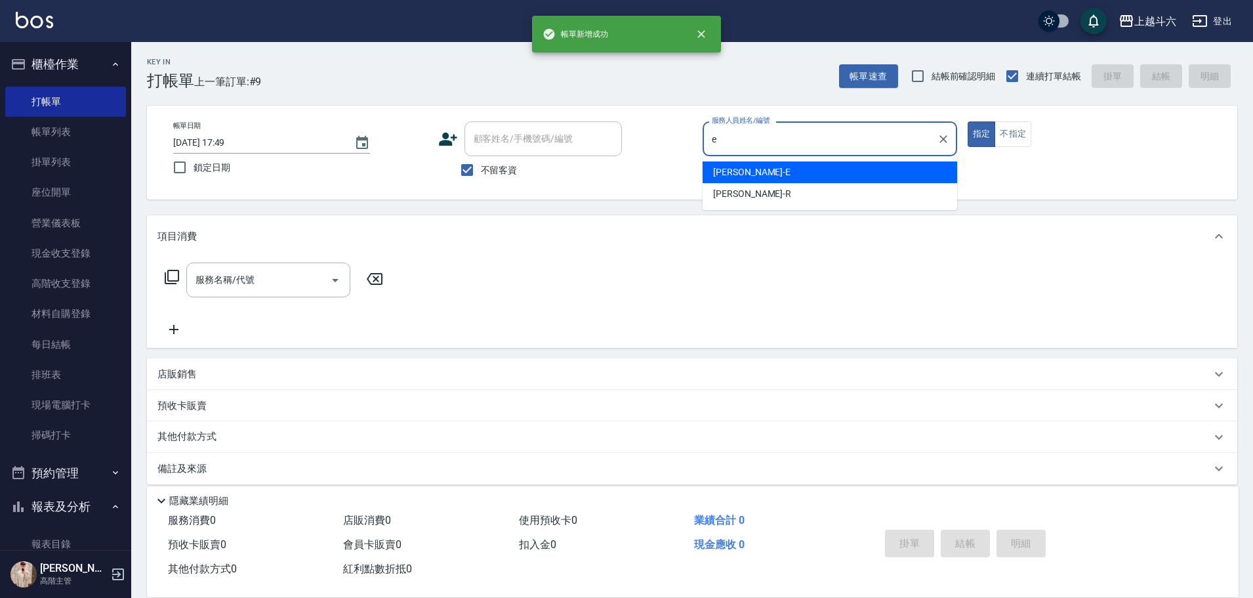
type input "[PERSON_NAME]"
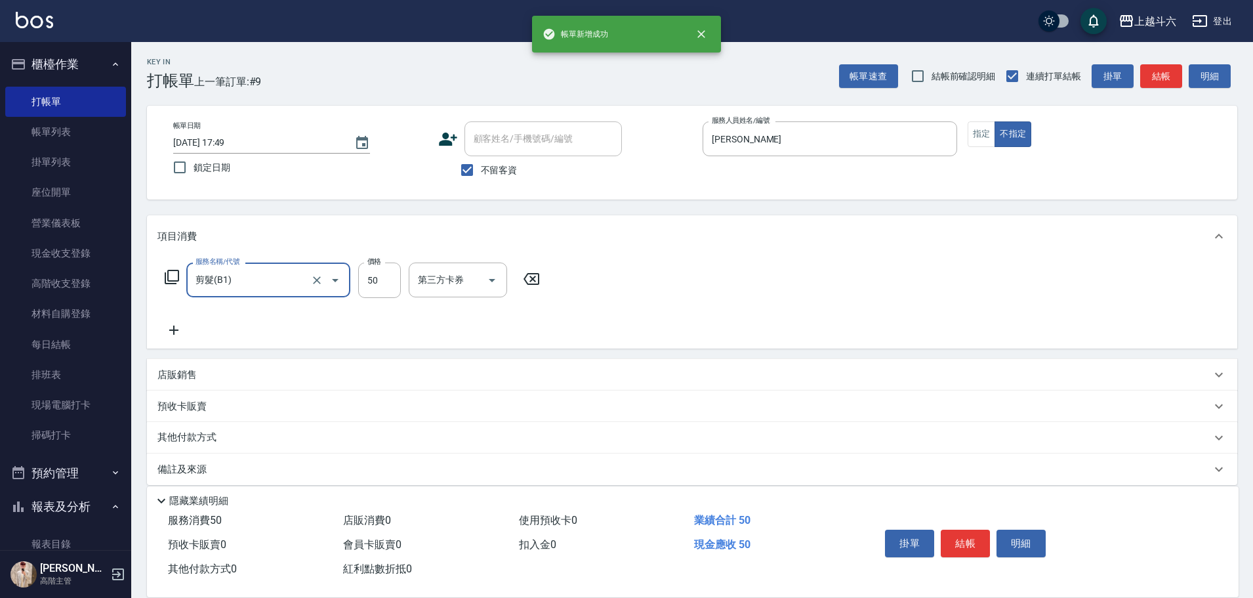
type input "剪髮(B1)"
type input "200"
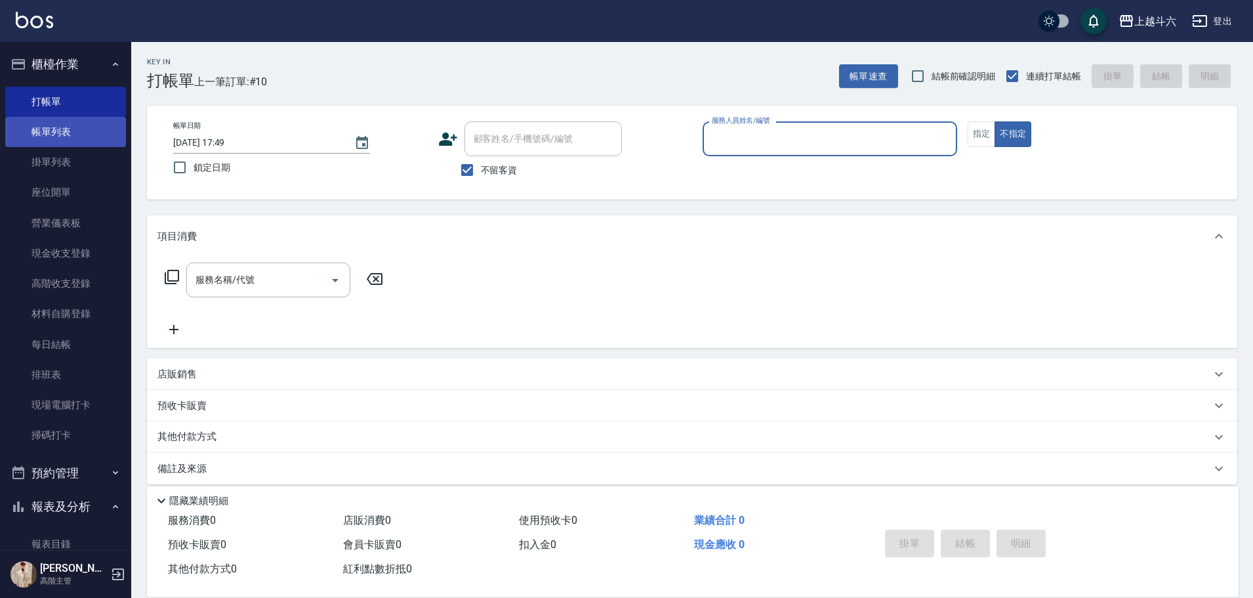
click at [89, 137] on link "帳單列表" at bounding box center [65, 132] width 121 height 30
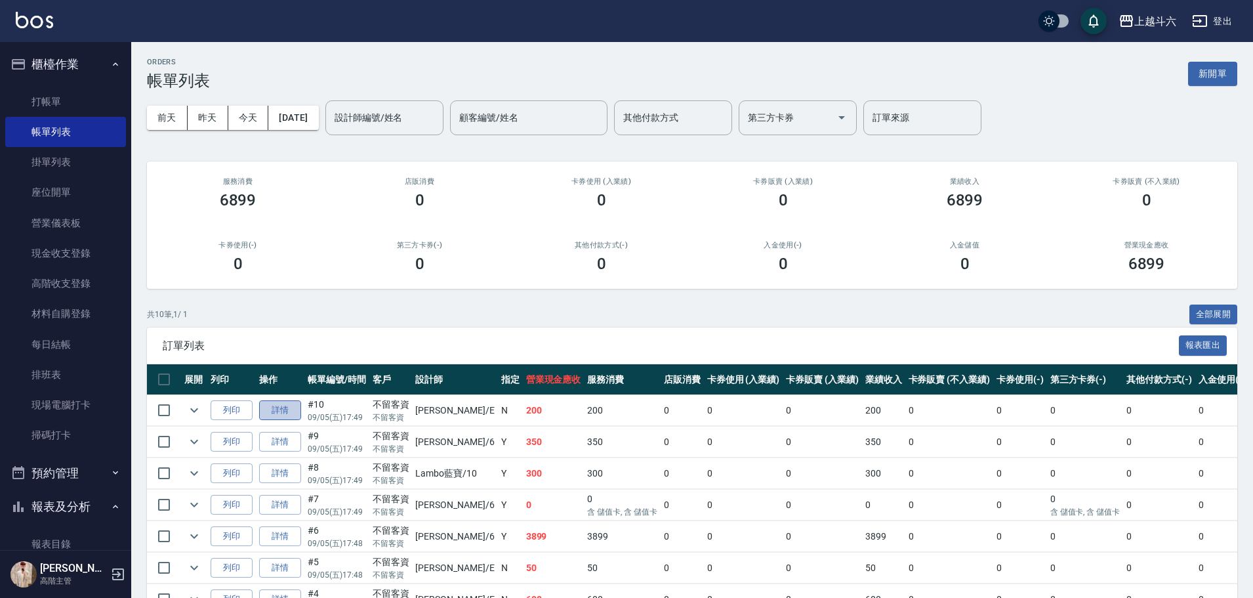
click at [289, 410] on link "詳情" at bounding box center [280, 410] width 42 height 20
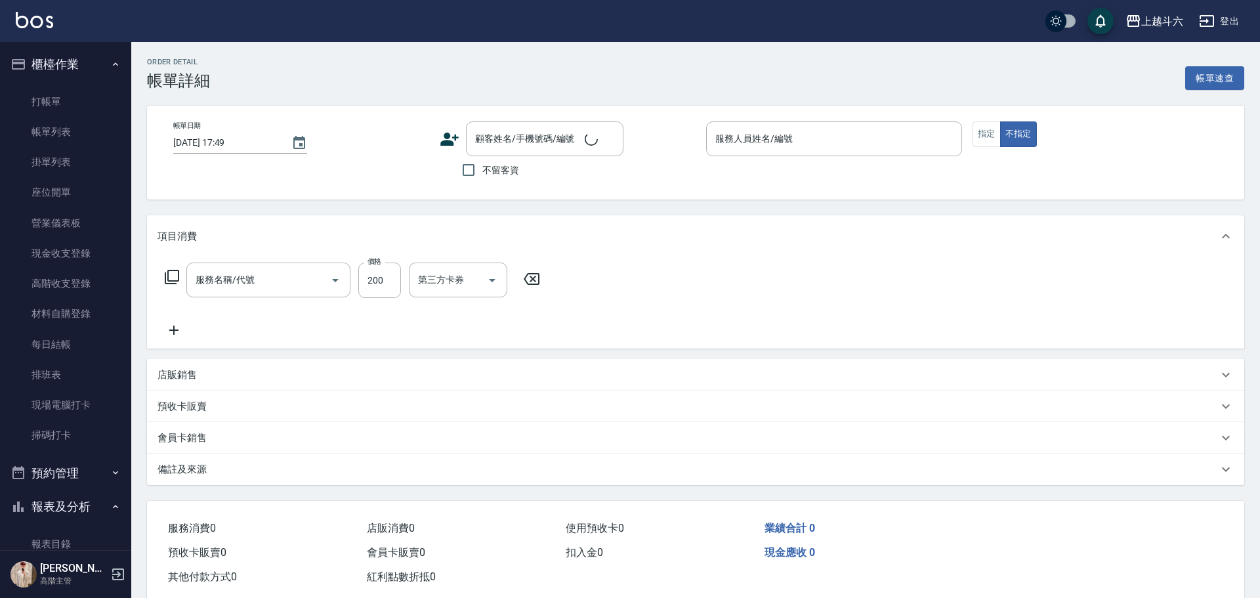
checkbox input "true"
type input "[PERSON_NAME]"
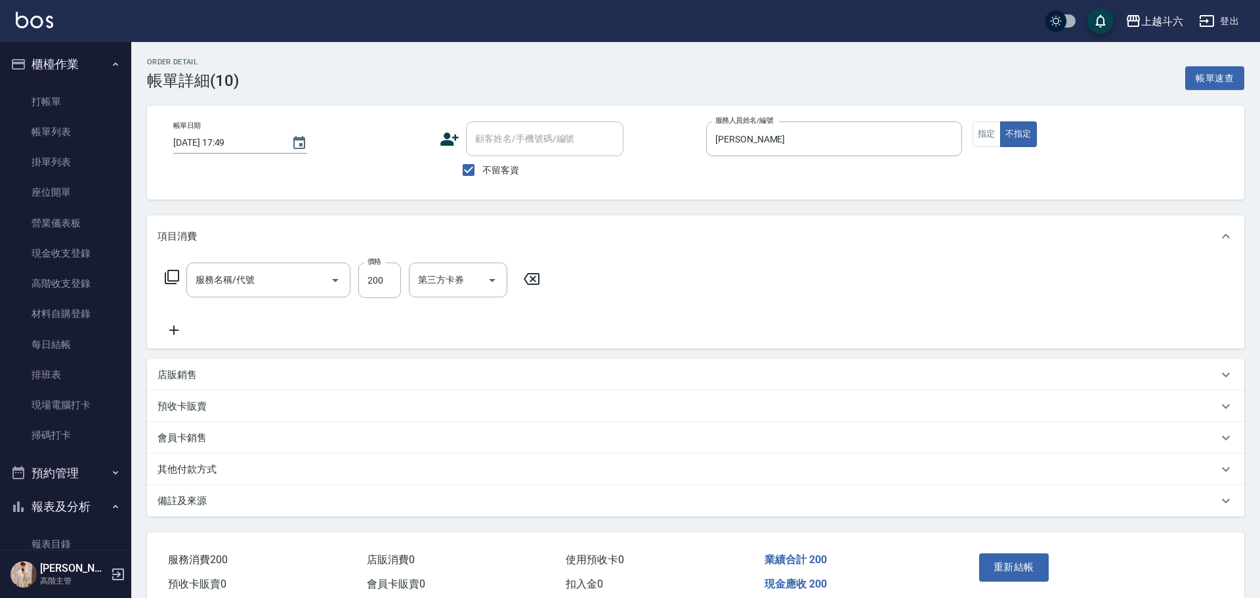
type input "剪髮(B1)"
click at [940, 137] on icon "Clear" at bounding box center [944, 139] width 8 height 8
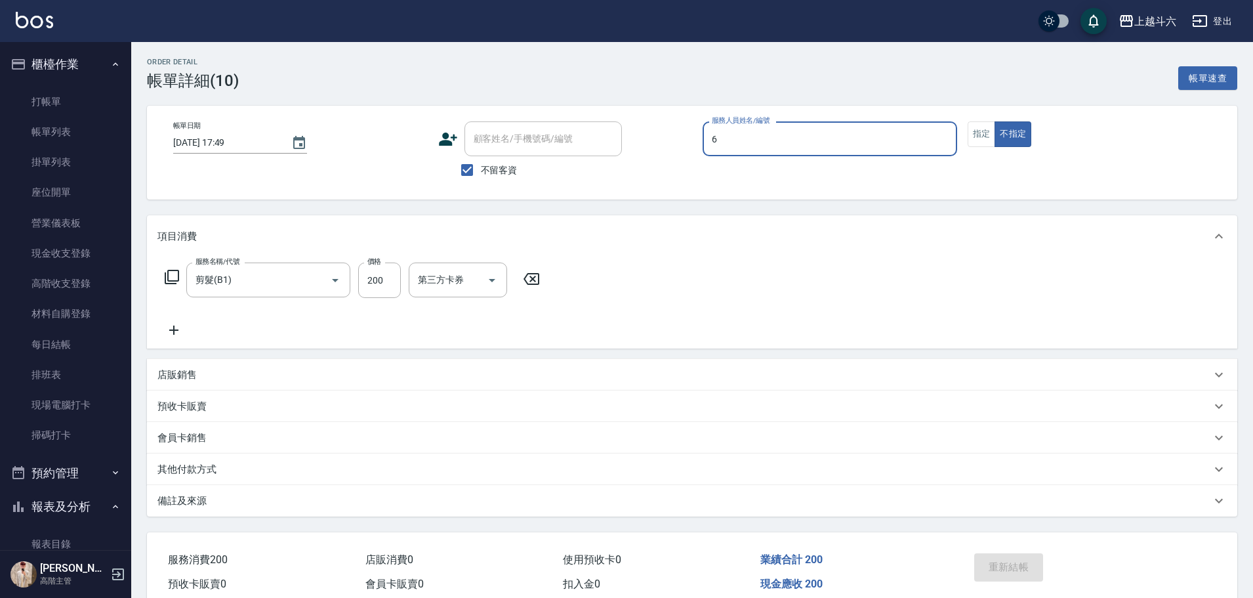
type input "6"
type button "false"
type input "[PERSON_NAME]-6"
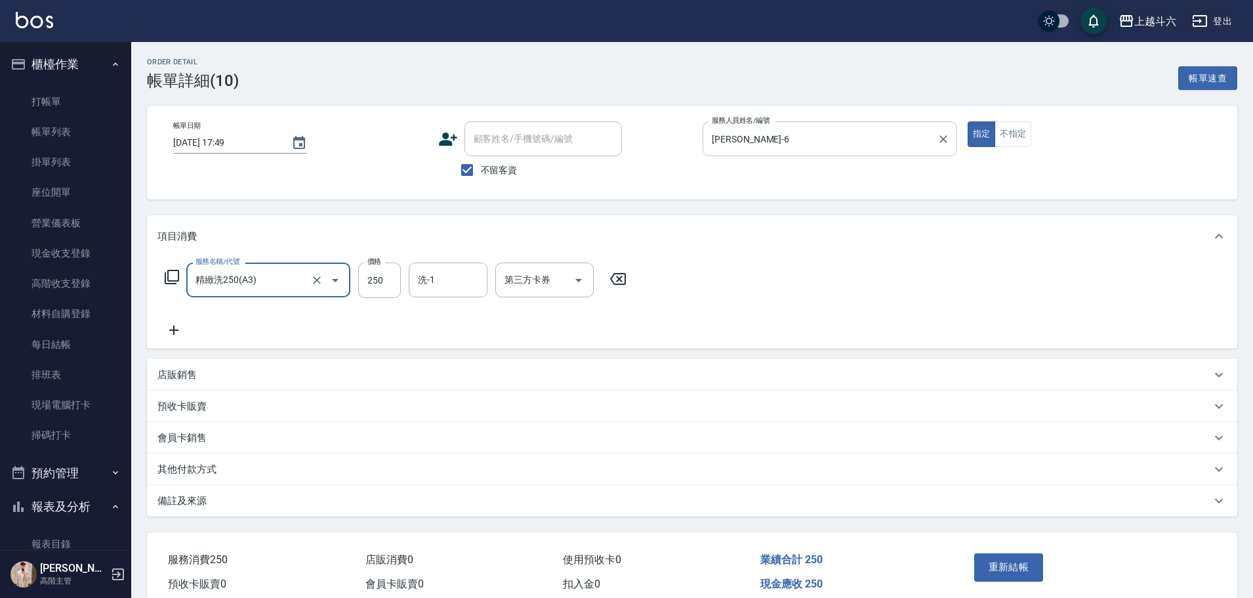
type input "精緻洗250(A3)"
type input "萱芸-32"
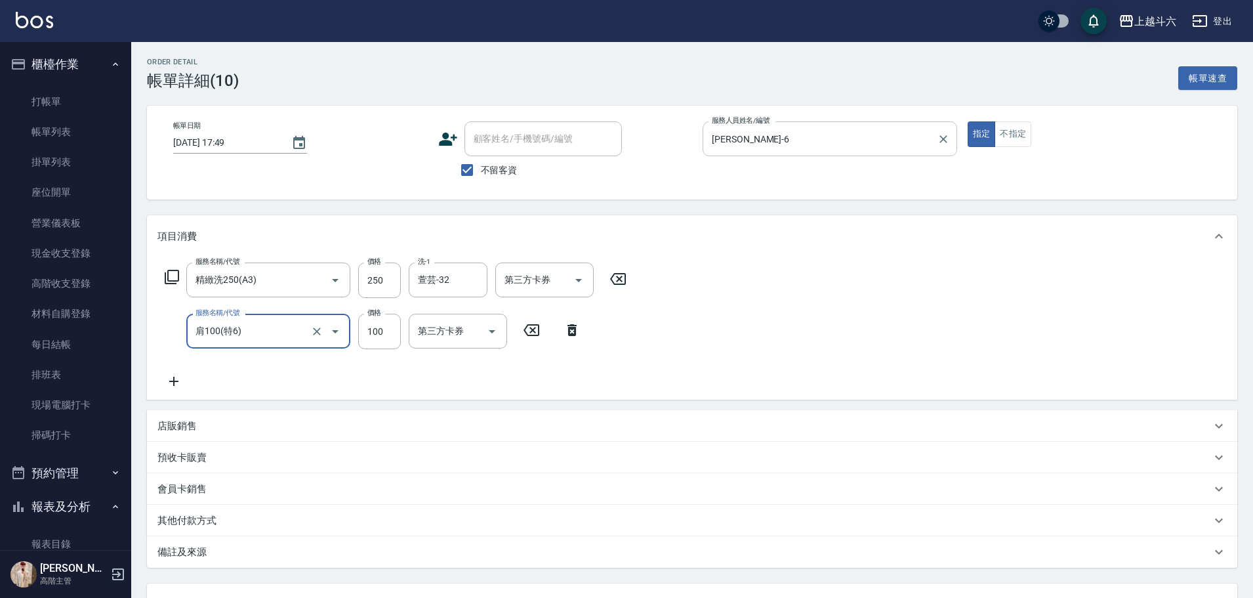
type input "肩100(特6)"
type input "萱芸-32"
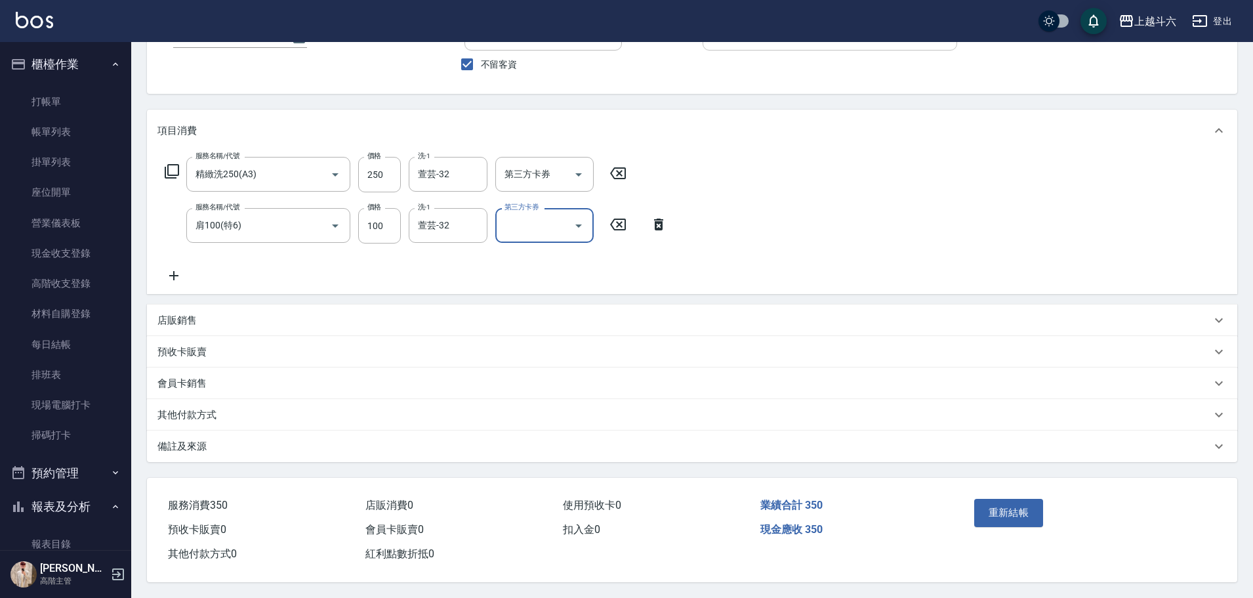
scroll to position [112, 0]
click at [1018, 499] on button "重新結帳" at bounding box center [1010, 513] width 70 height 28
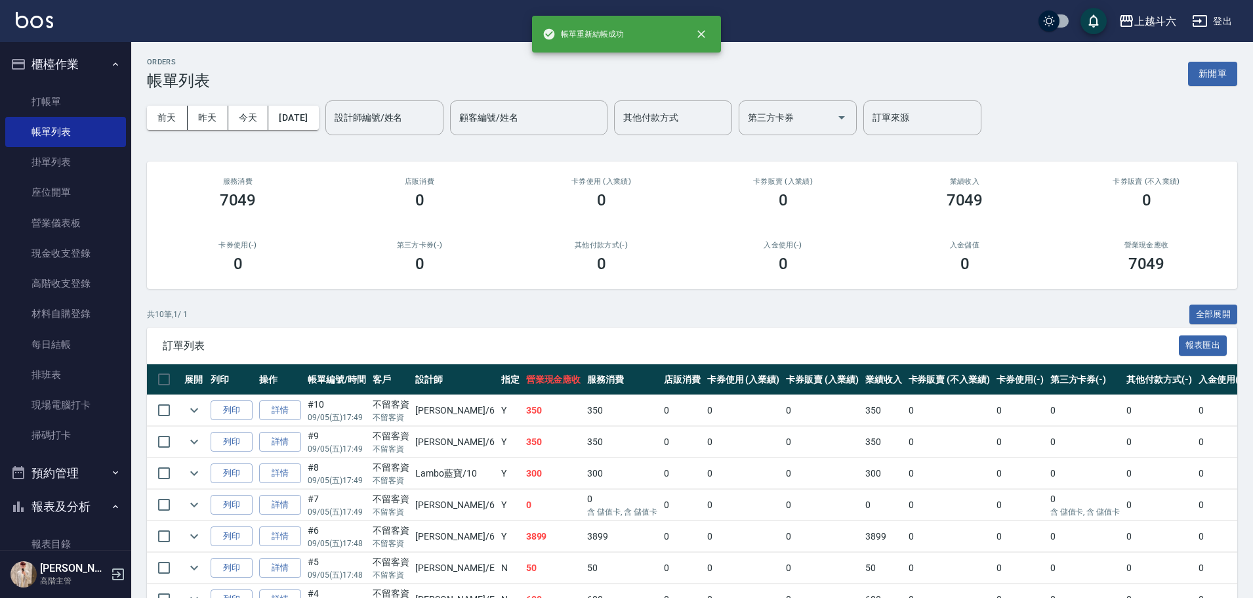
click at [108, 85] on ul "打帳單 帳單列表 掛單列表 座位開單 營業儀表板 現金收支登錄 高階收支登錄 材料自購登錄 每日結帳 排班表 現場電腦打卡 掃碼打卡" at bounding box center [65, 268] width 121 height 375
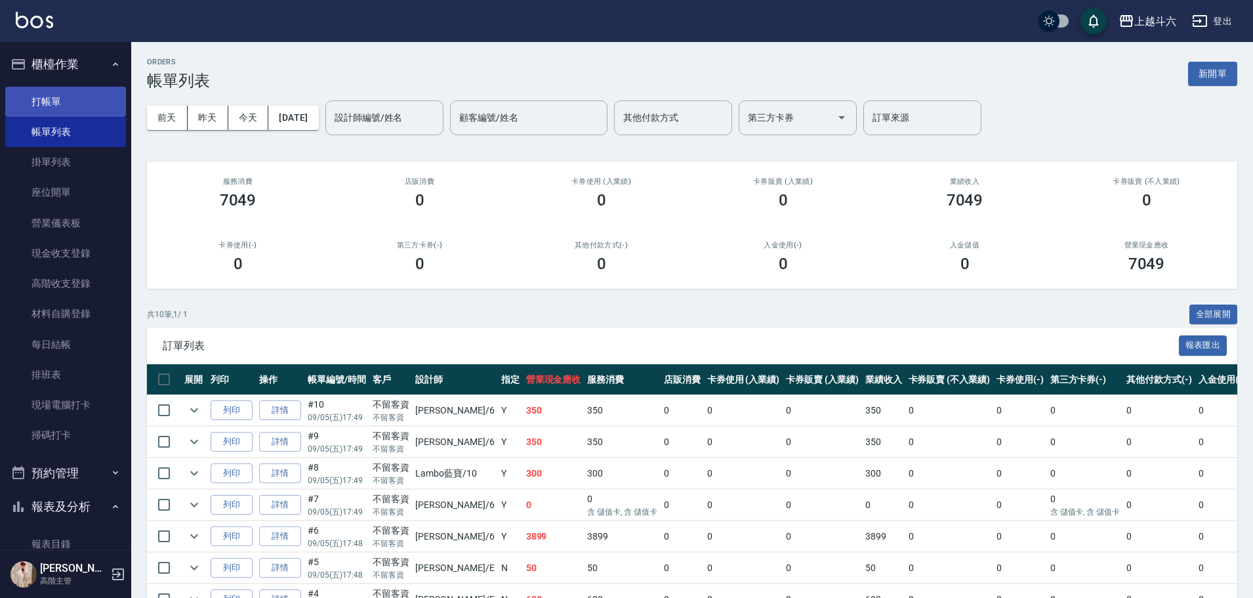
click at [102, 91] on link "打帳單" at bounding box center [65, 102] width 121 height 30
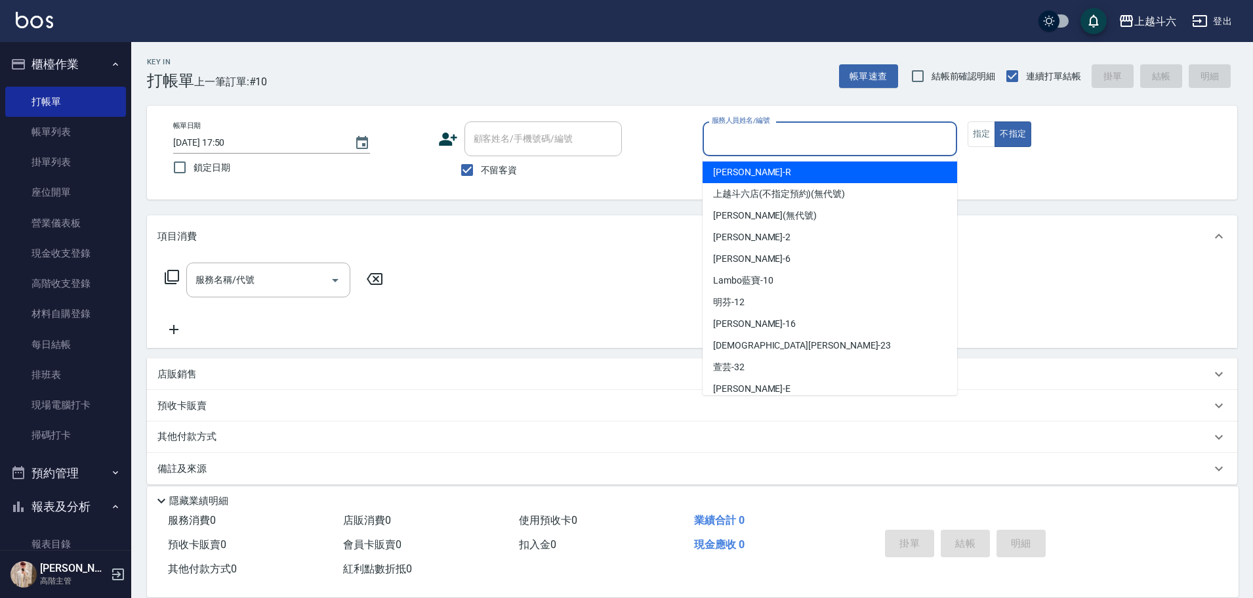
click at [860, 138] on input "服務人員姓名/編號" at bounding box center [830, 138] width 243 height 23
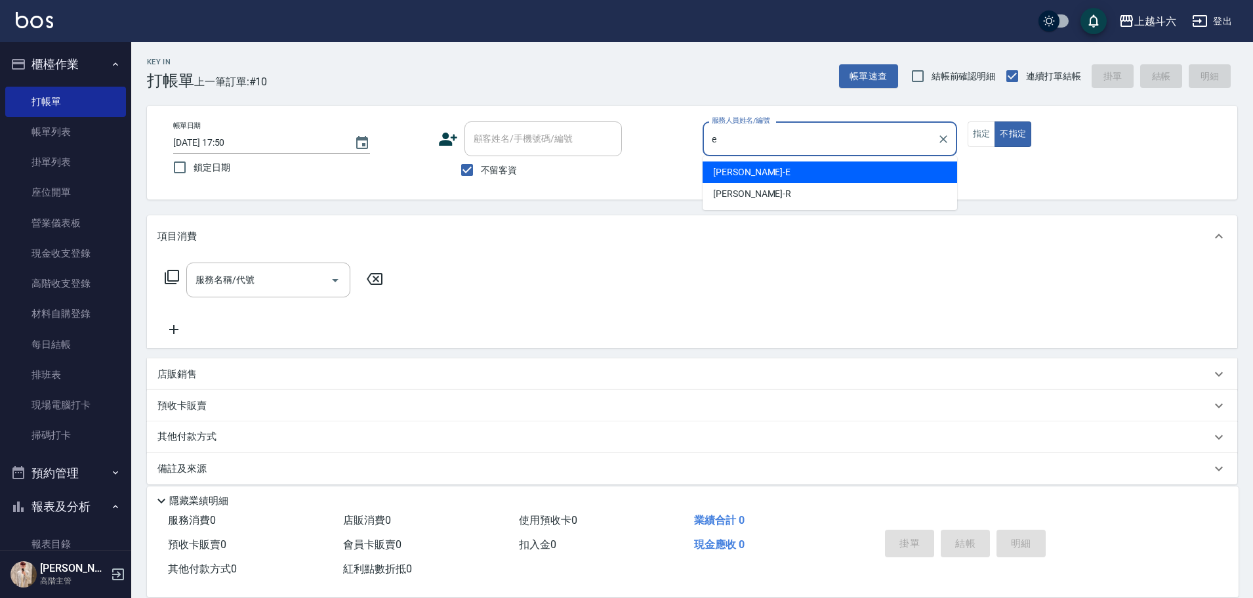
type input "e"
type button "false"
type input "[PERSON_NAME]"
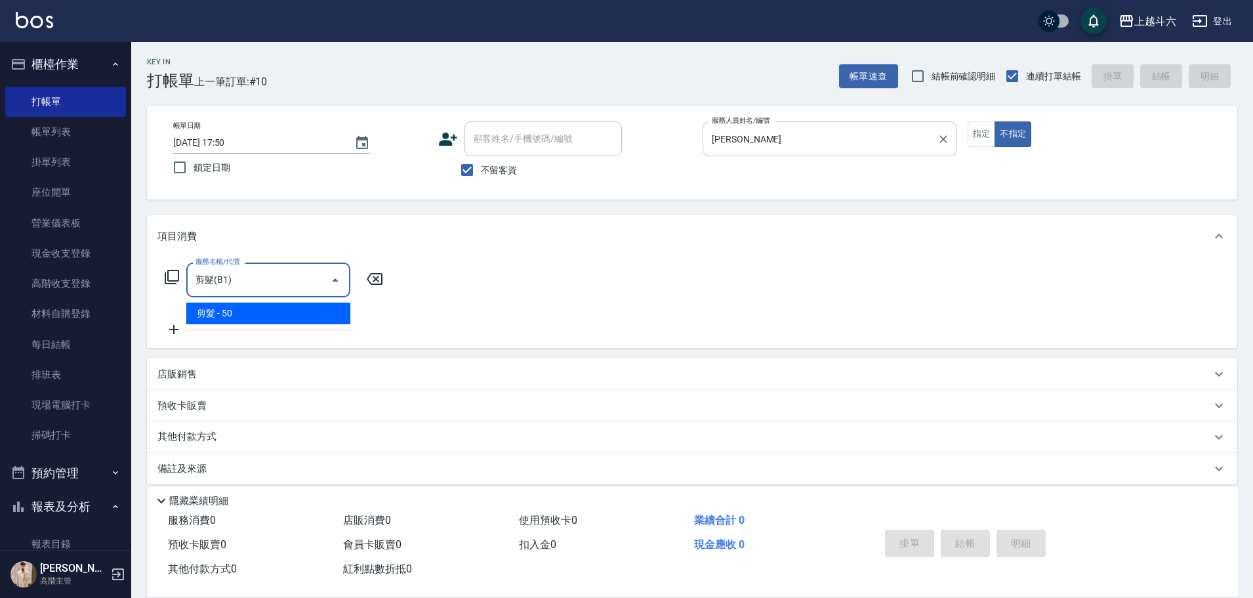
type input "剪髮(B1)"
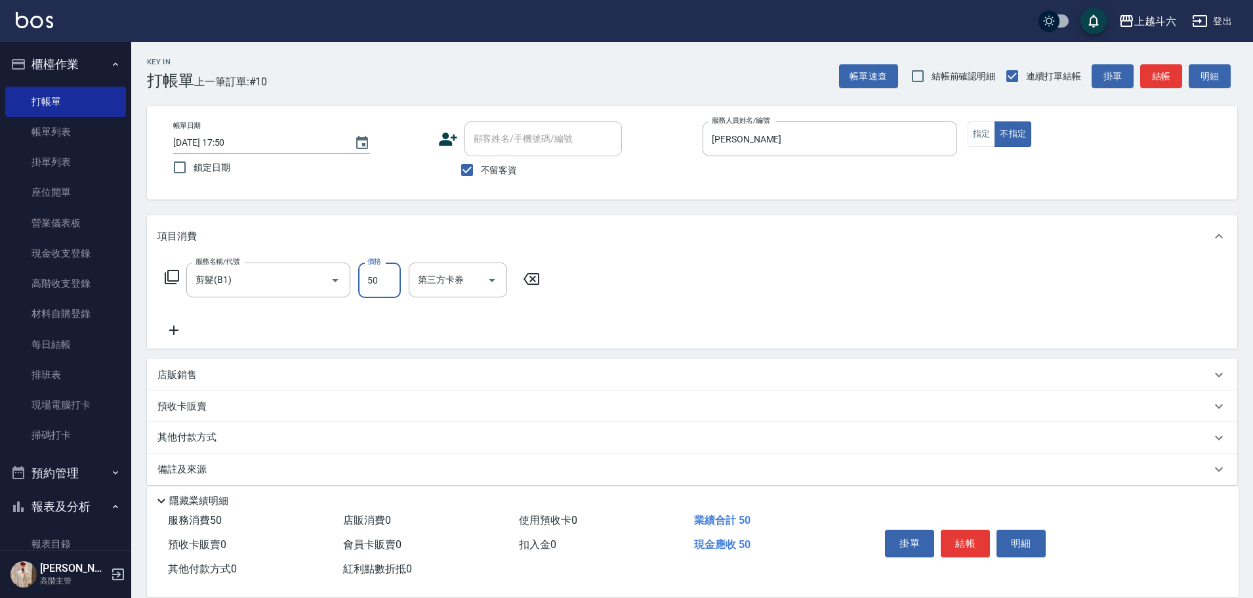
click at [374, 289] on input "50" at bounding box center [379, 280] width 43 height 35
type input "200"
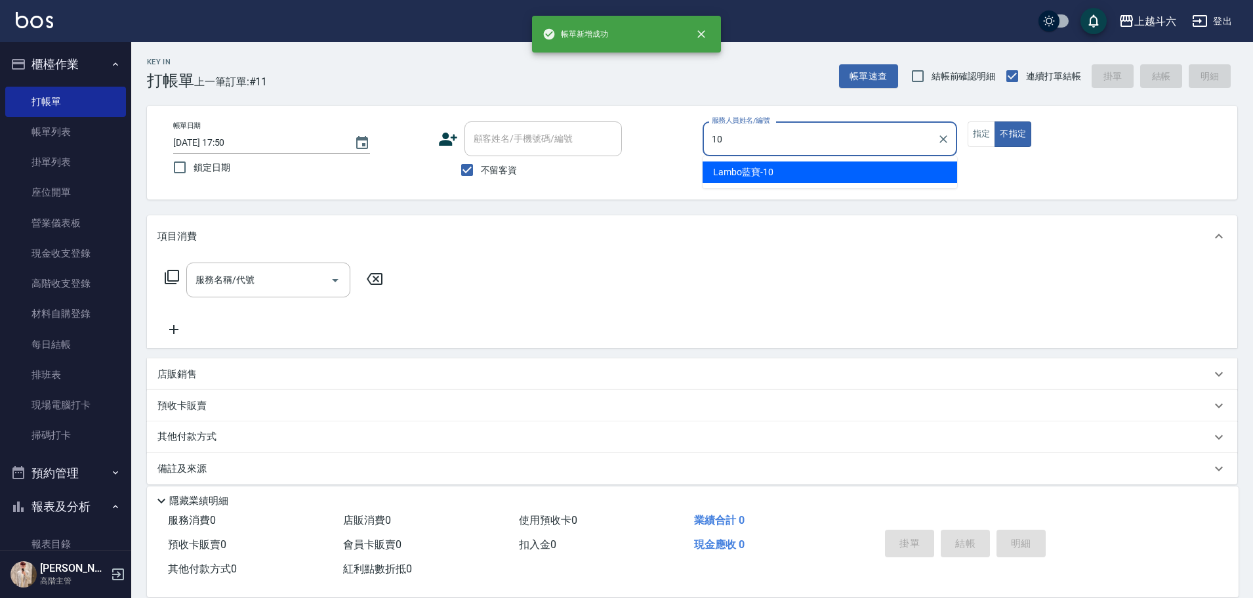
type input "Lambo藍寶-10"
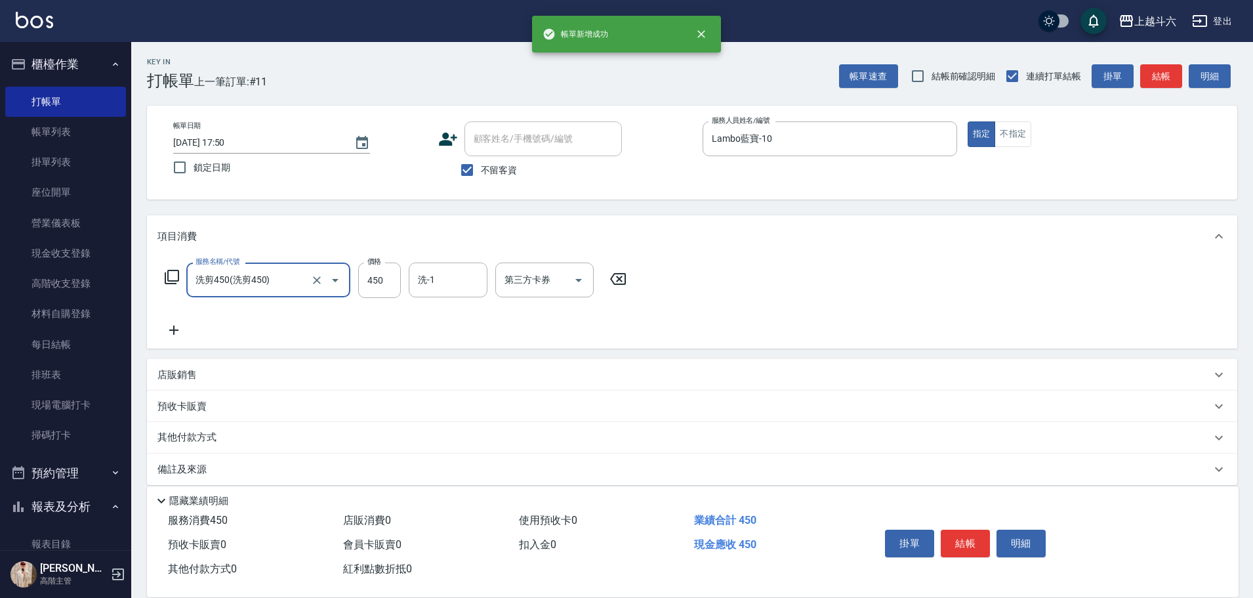
type input "洗剪450"
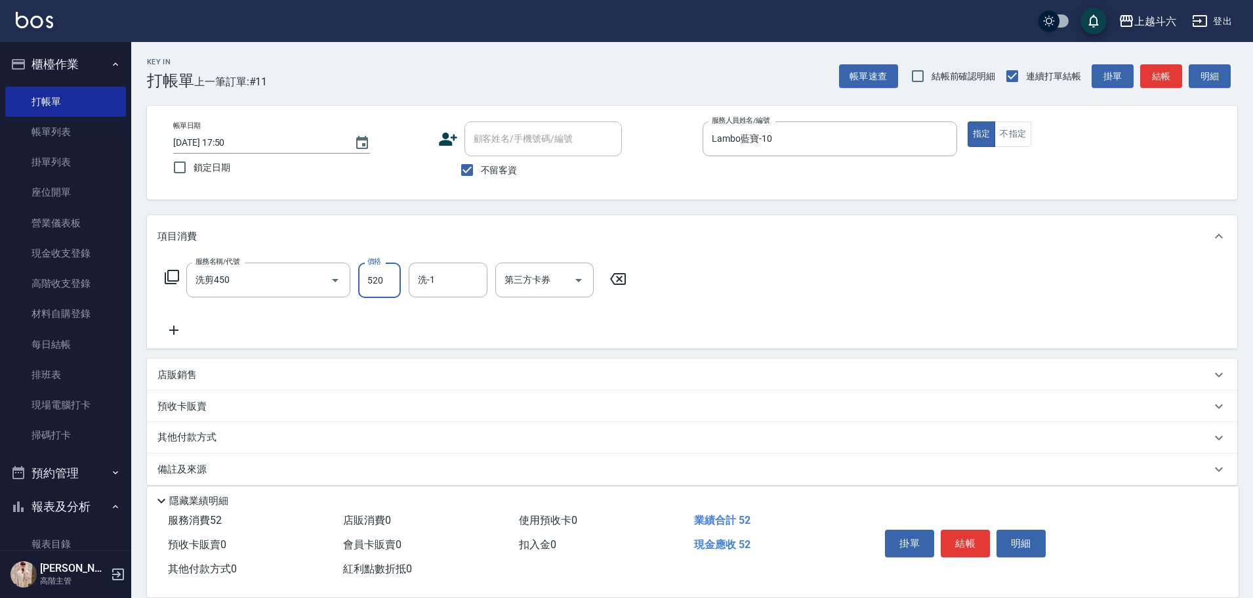
type input "520"
type input "Lambo藍寶-10"
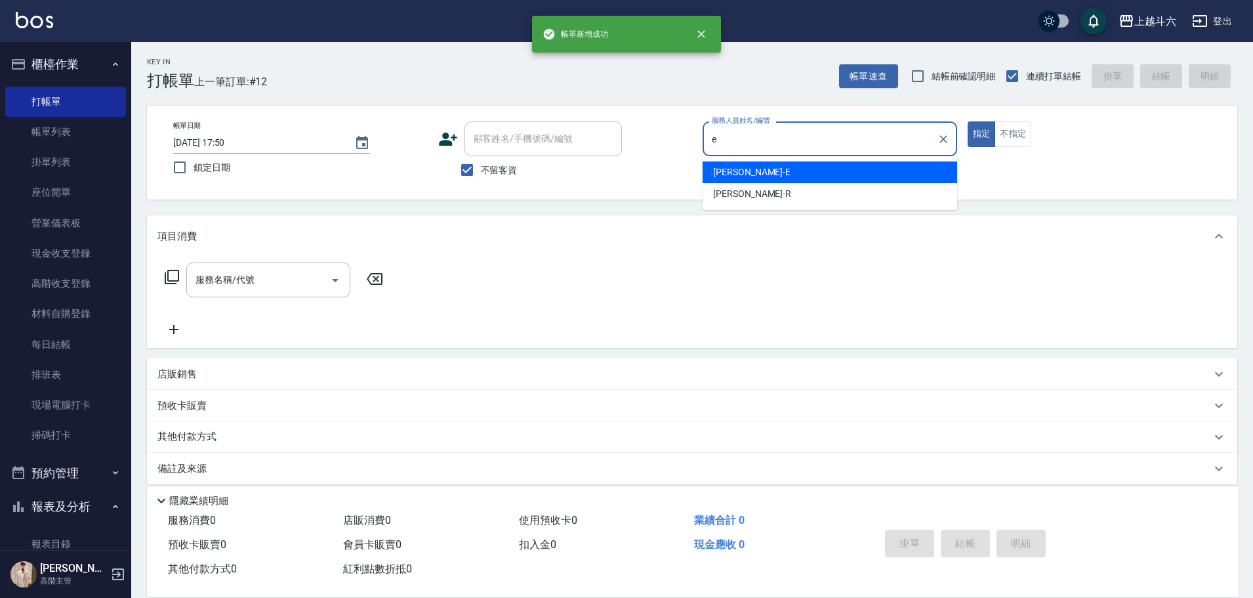
type input "e"
type button "true"
type input "[PERSON_NAME]"
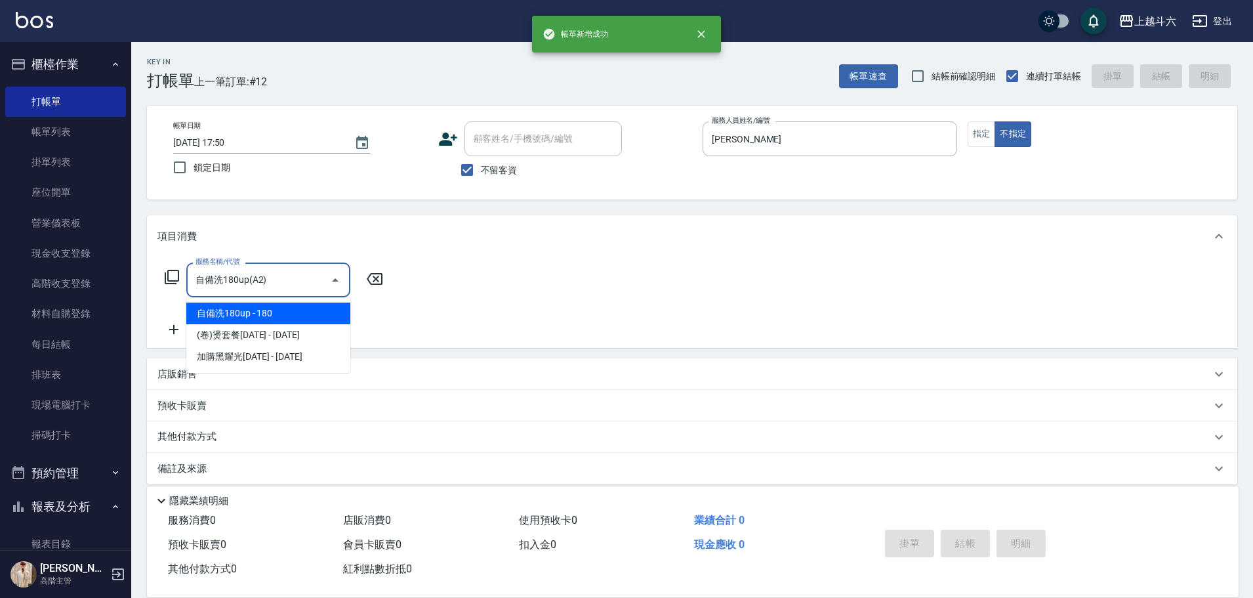
type input "自備洗180up(A2)"
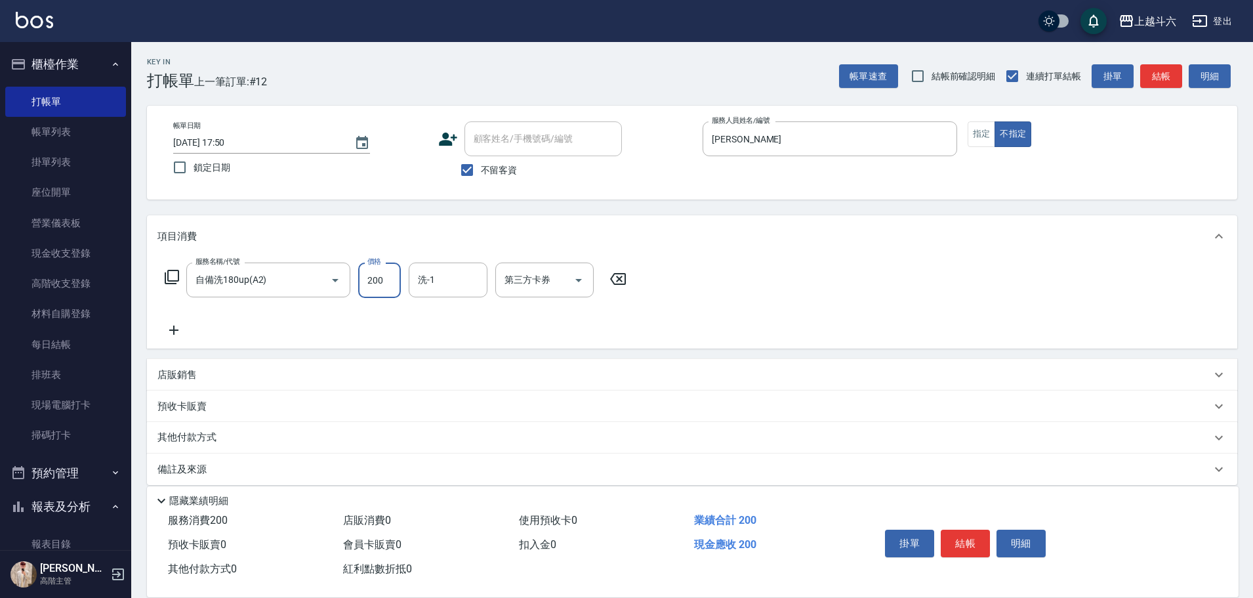
type input "200"
type input "萱芸-32"
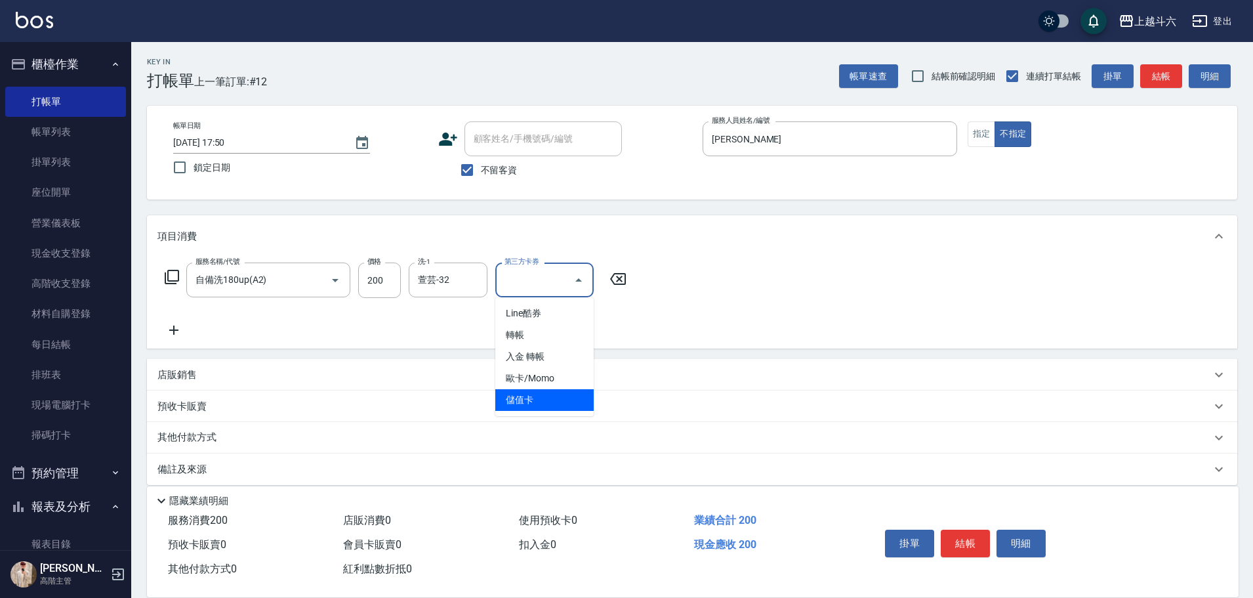
type input "儲值卡"
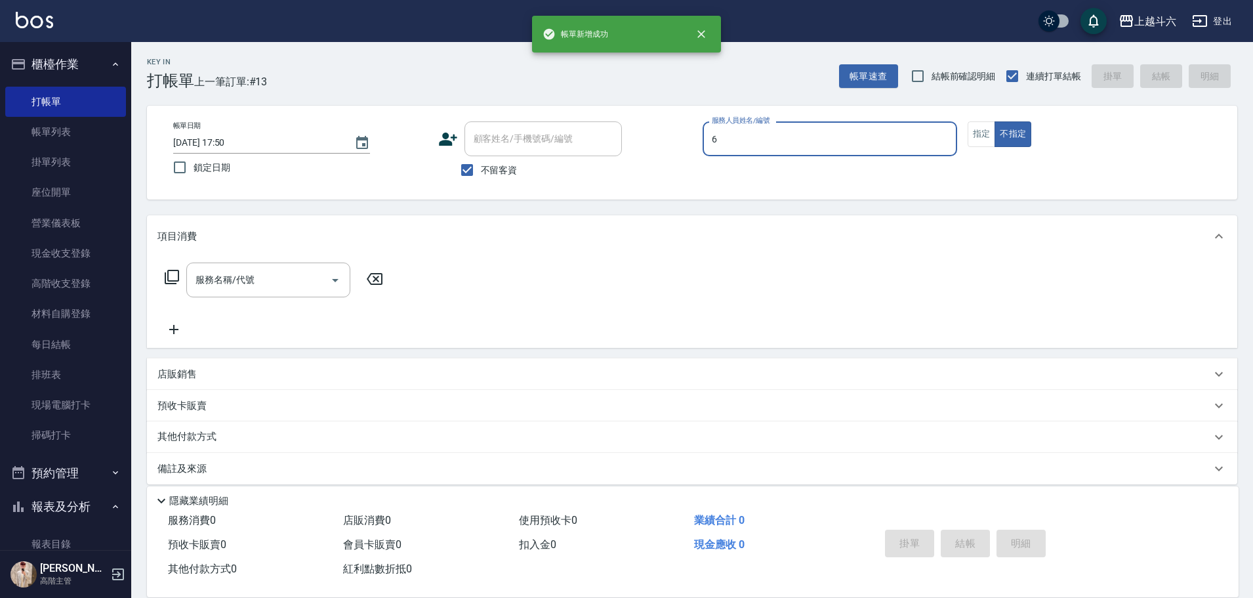
type input "[PERSON_NAME]-6"
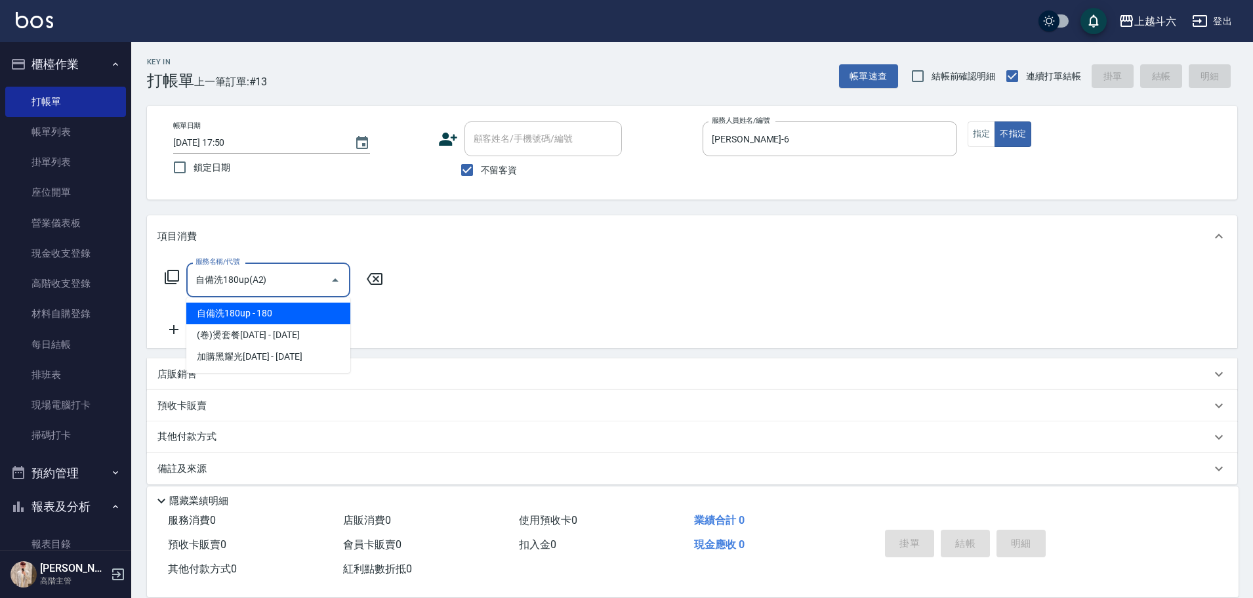
type input "自備洗180up(A2)"
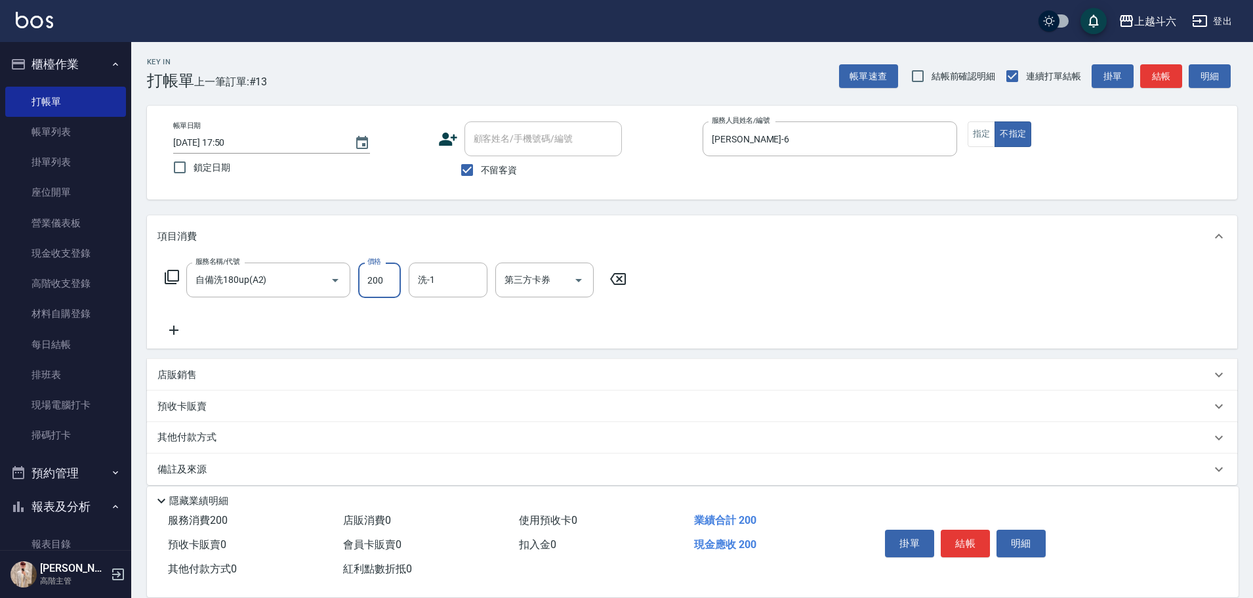
type input "200"
type input "萱芸-32"
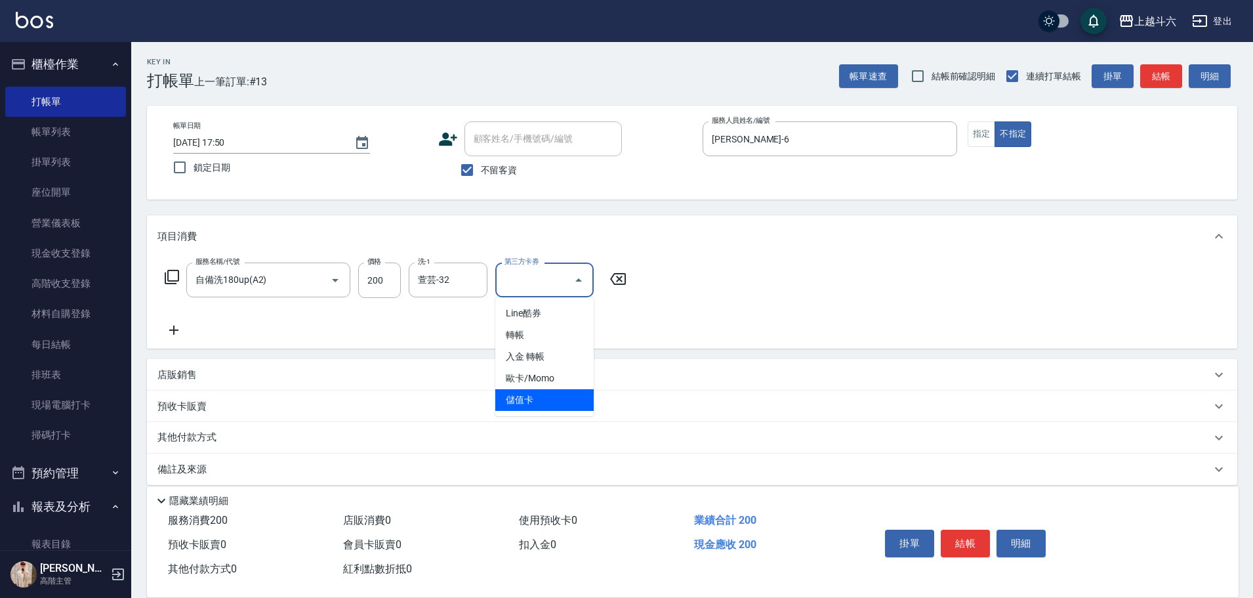
type input "儲值卡"
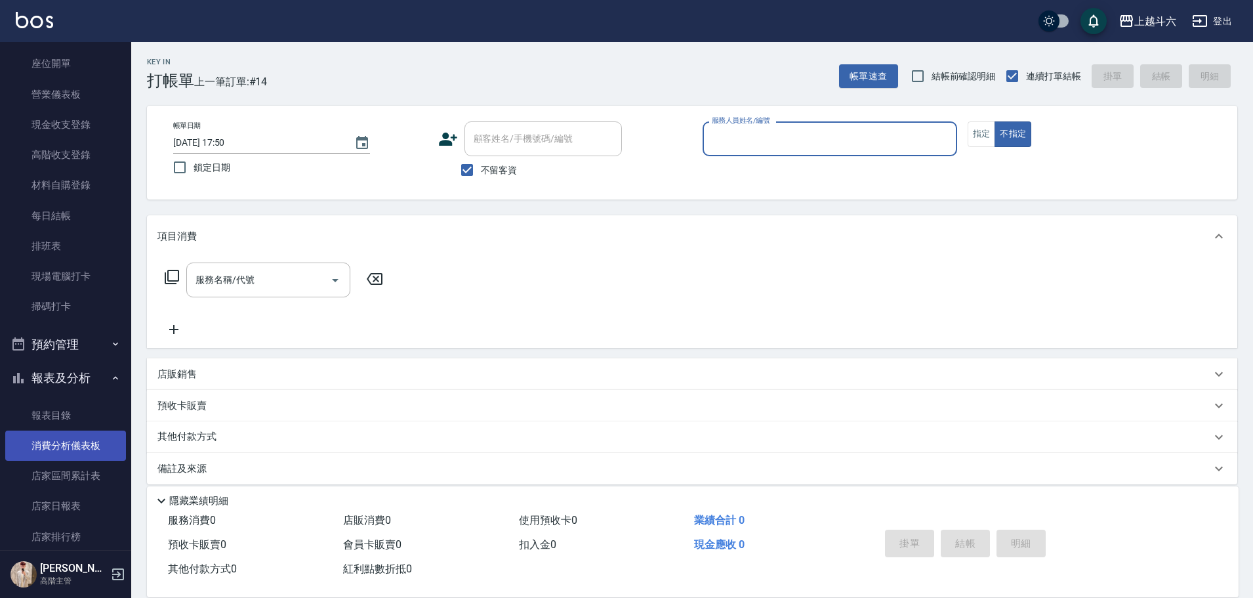
scroll to position [131, 0]
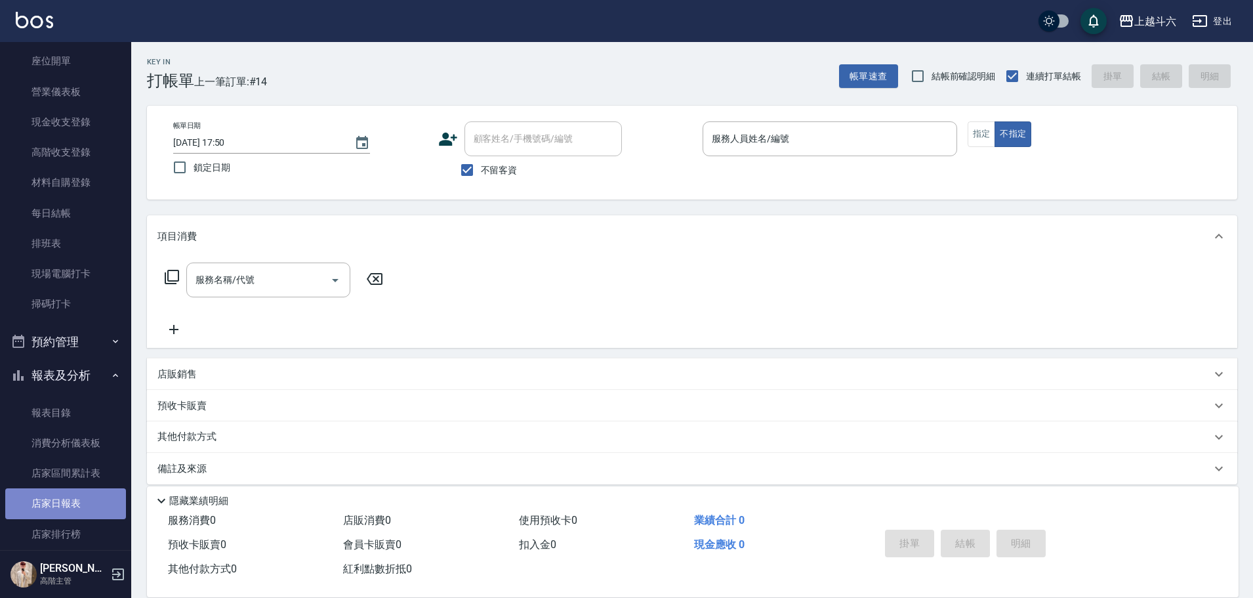
click at [74, 505] on link "店家日報表" at bounding box center [65, 503] width 121 height 30
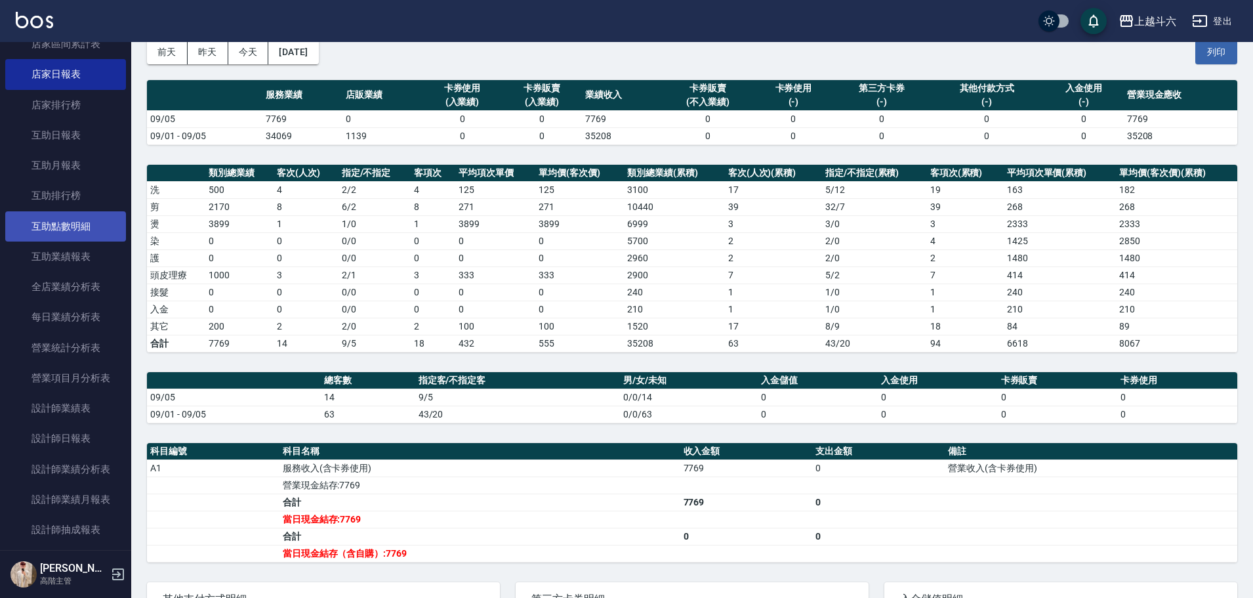
scroll to position [591, 0]
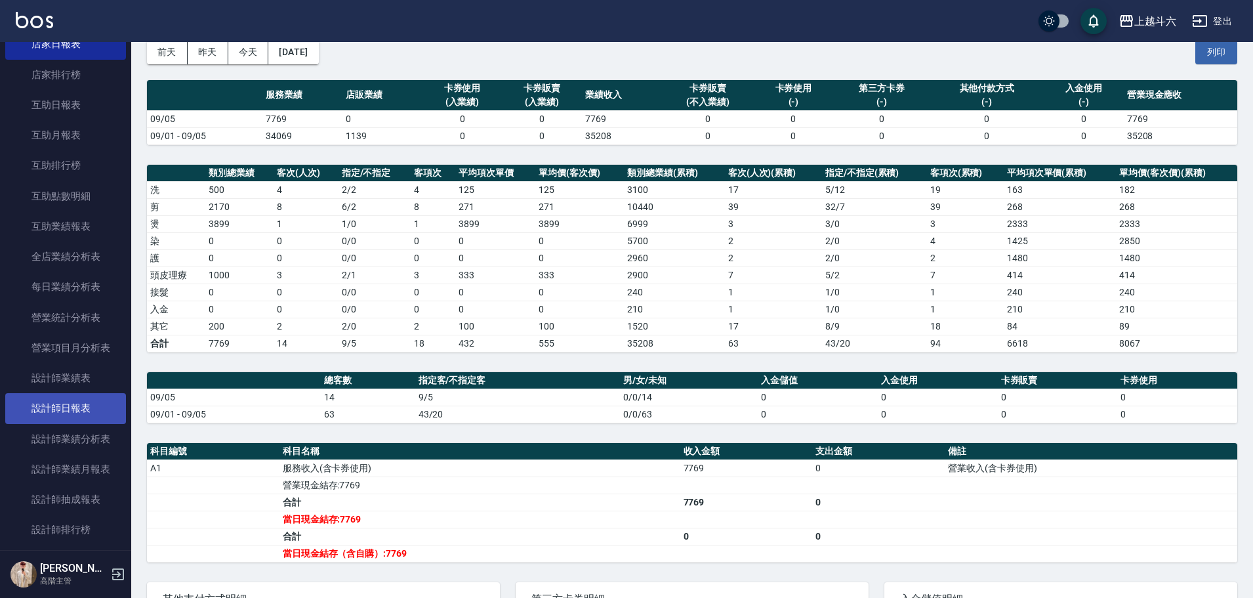
click at [75, 406] on link "設計師日報表" at bounding box center [65, 408] width 121 height 30
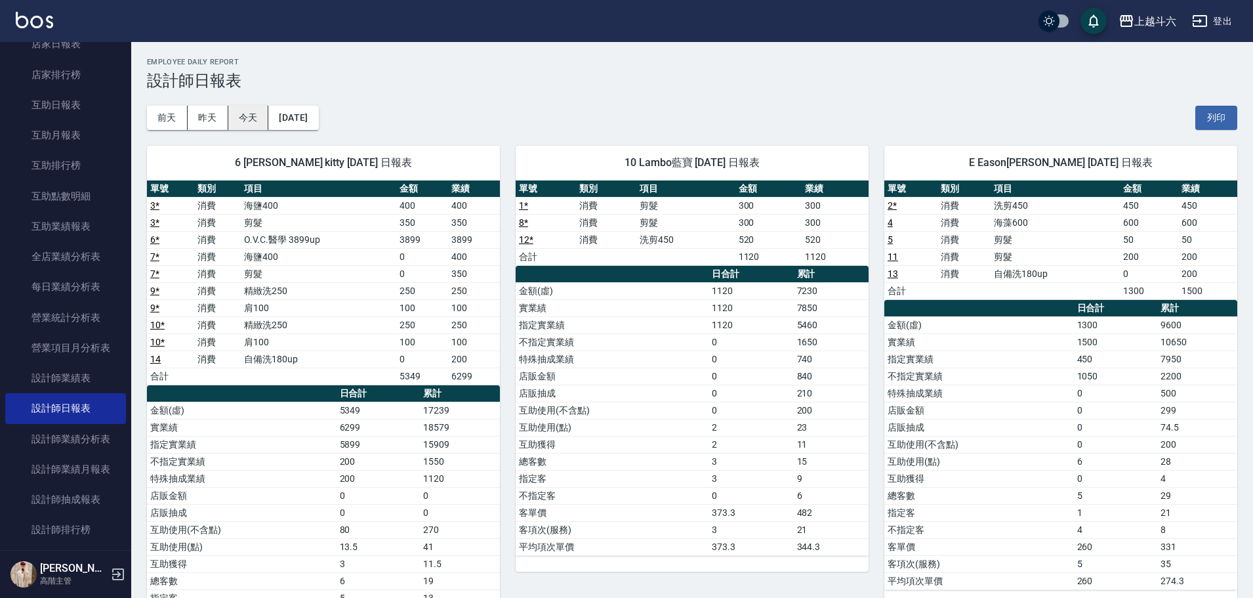
click at [264, 117] on button "今天" at bounding box center [248, 118] width 41 height 24
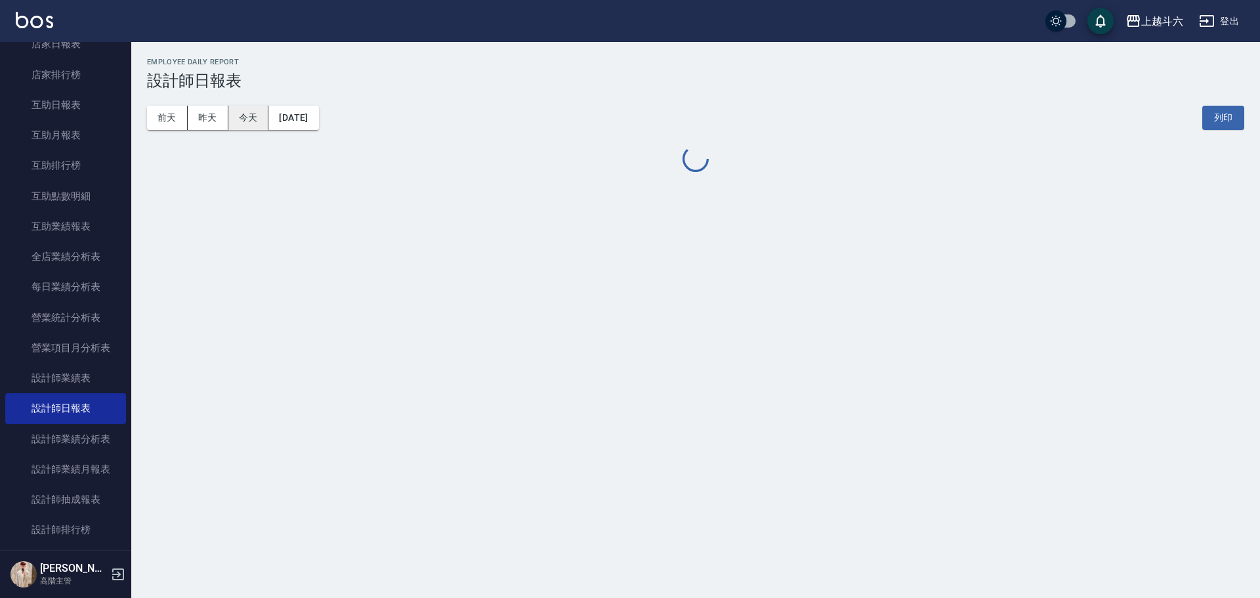
click at [264, 116] on button "今天" at bounding box center [248, 118] width 41 height 24
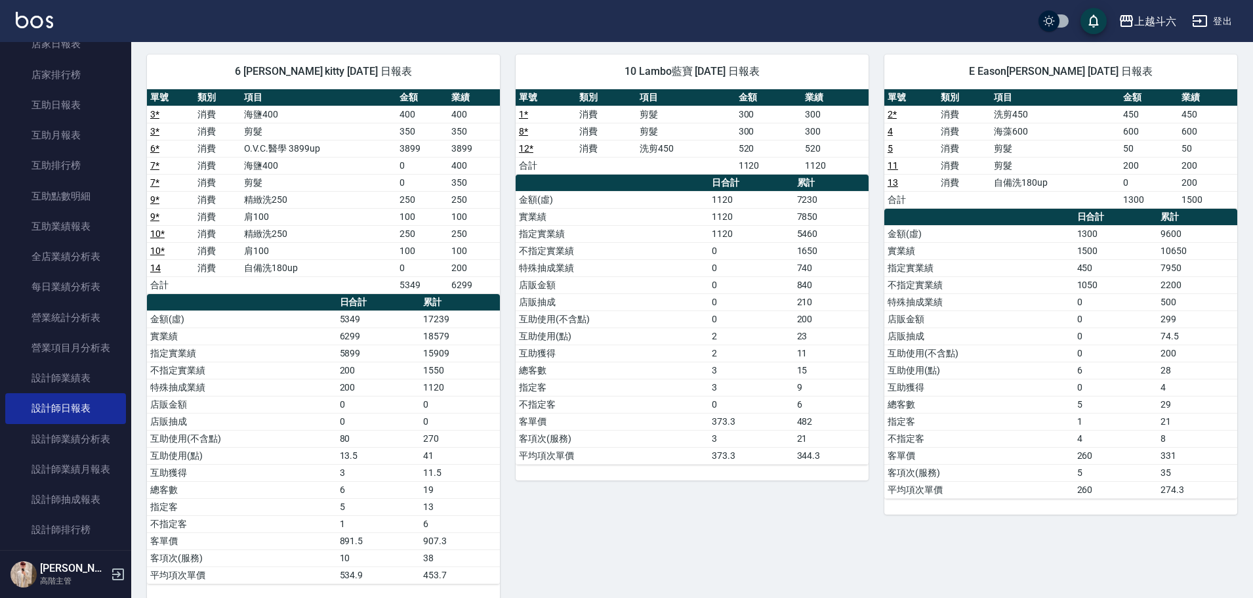
scroll to position [109, 0]
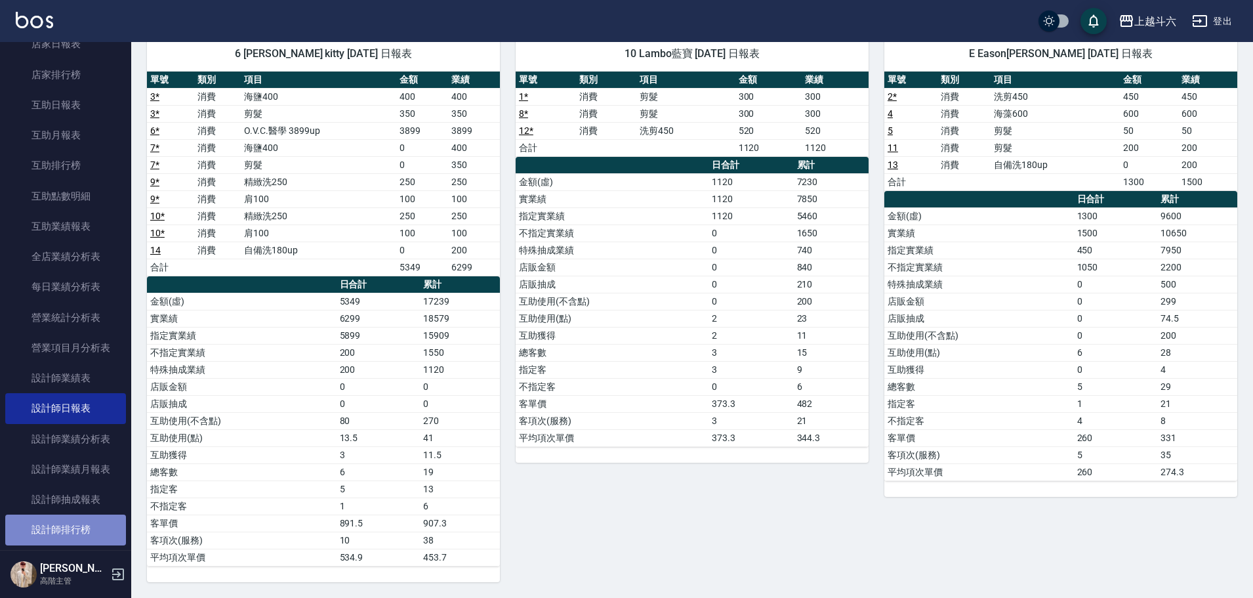
click at [72, 542] on link "設計師排行榜" at bounding box center [65, 530] width 121 height 30
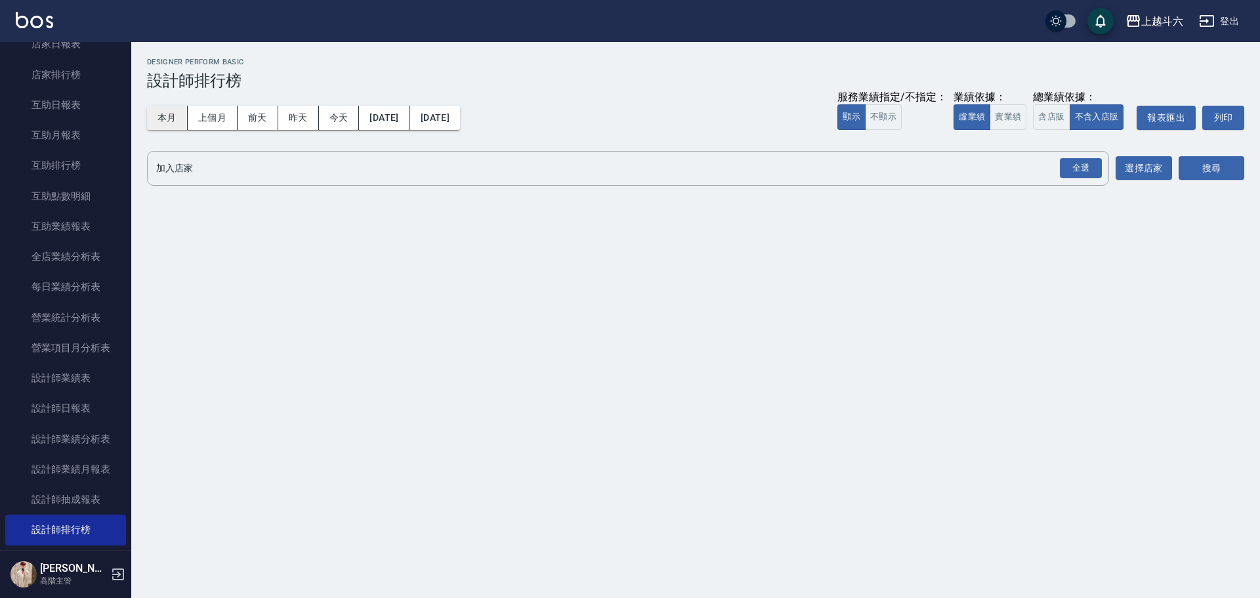
click at [171, 119] on button "本月" at bounding box center [167, 118] width 41 height 24
click at [1010, 115] on button "實業績" at bounding box center [1008, 117] width 37 height 26
click at [1066, 162] on div "全選" at bounding box center [1081, 168] width 42 height 20
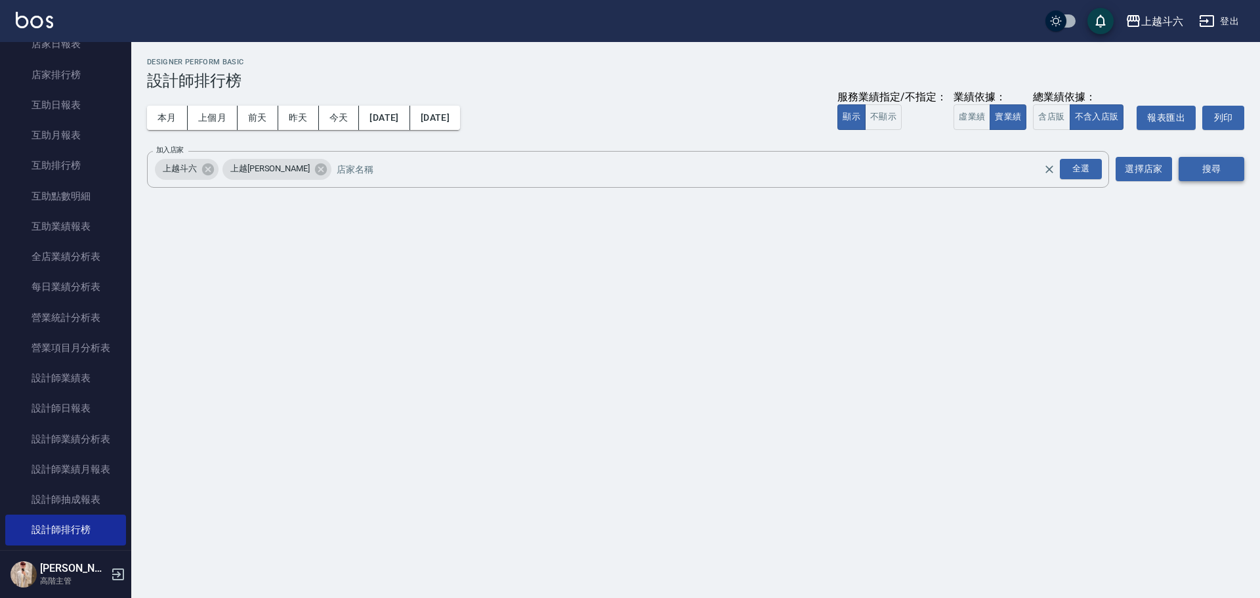
click at [1222, 175] on button "搜尋" at bounding box center [1212, 169] width 66 height 24
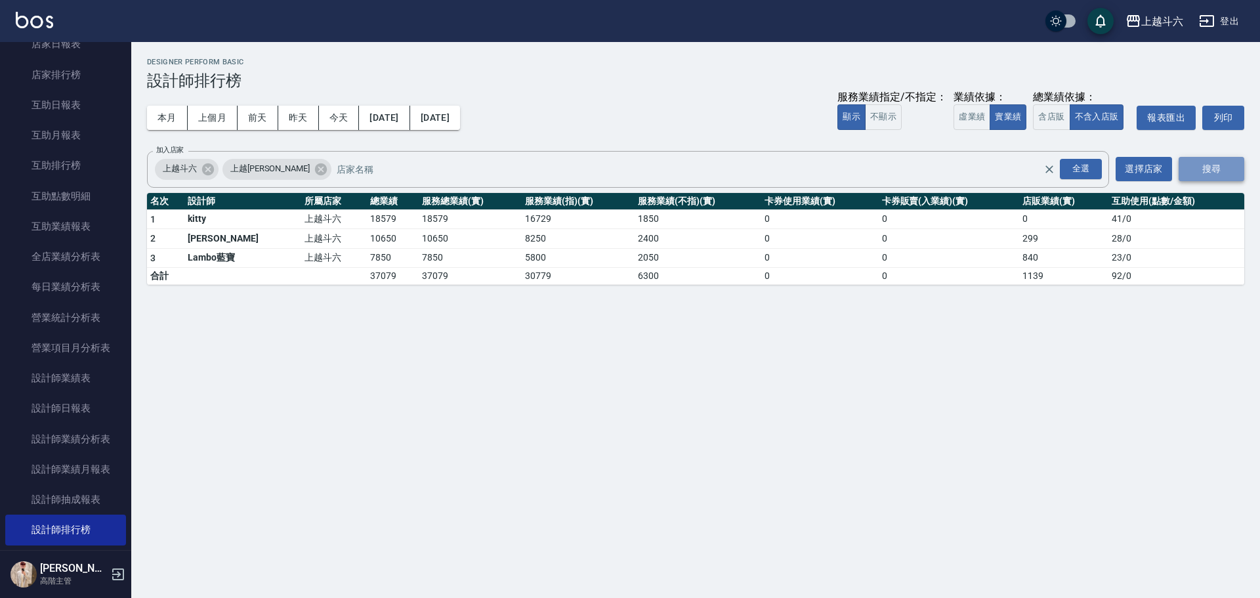
click at [1222, 175] on button "搜尋" at bounding box center [1212, 169] width 66 height 24
click at [1223, 175] on button "搜尋" at bounding box center [1212, 169] width 66 height 24
click at [163, 130] on div "本月 上個月 [DATE] [DATE] [DATE] [DATE] [DATE] 服務業績指定/不指定： 顯示 不顯示 業績依據： 虛業績 實業績 總業績依…" at bounding box center [695, 118] width 1097 height 56
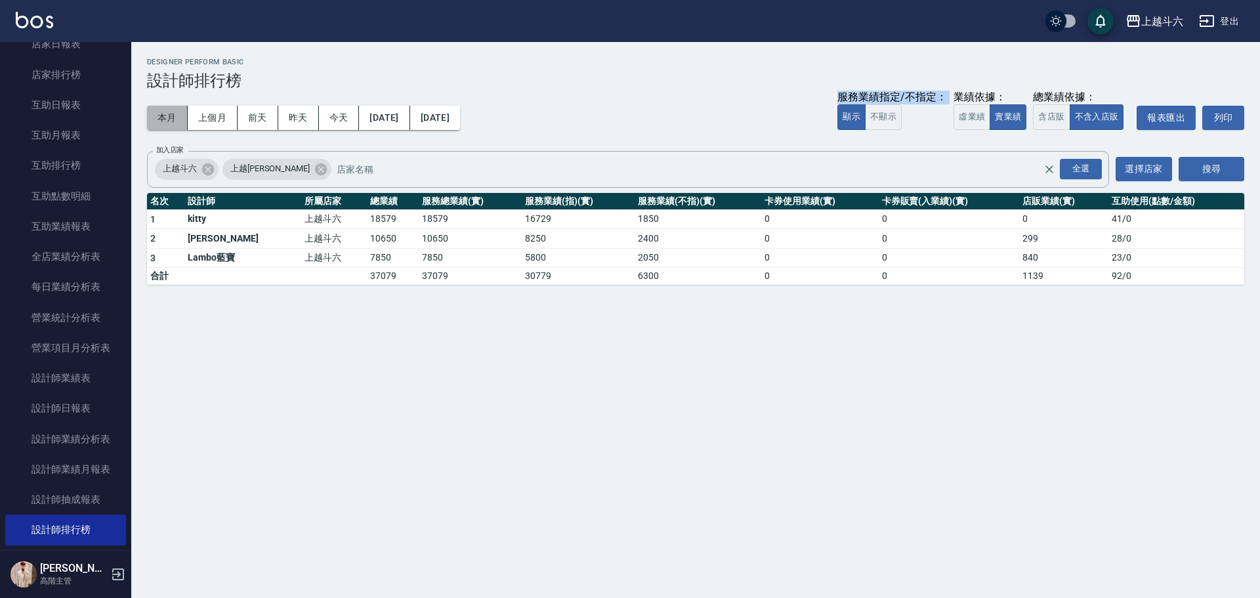
click at [158, 108] on button "本月" at bounding box center [167, 118] width 41 height 24
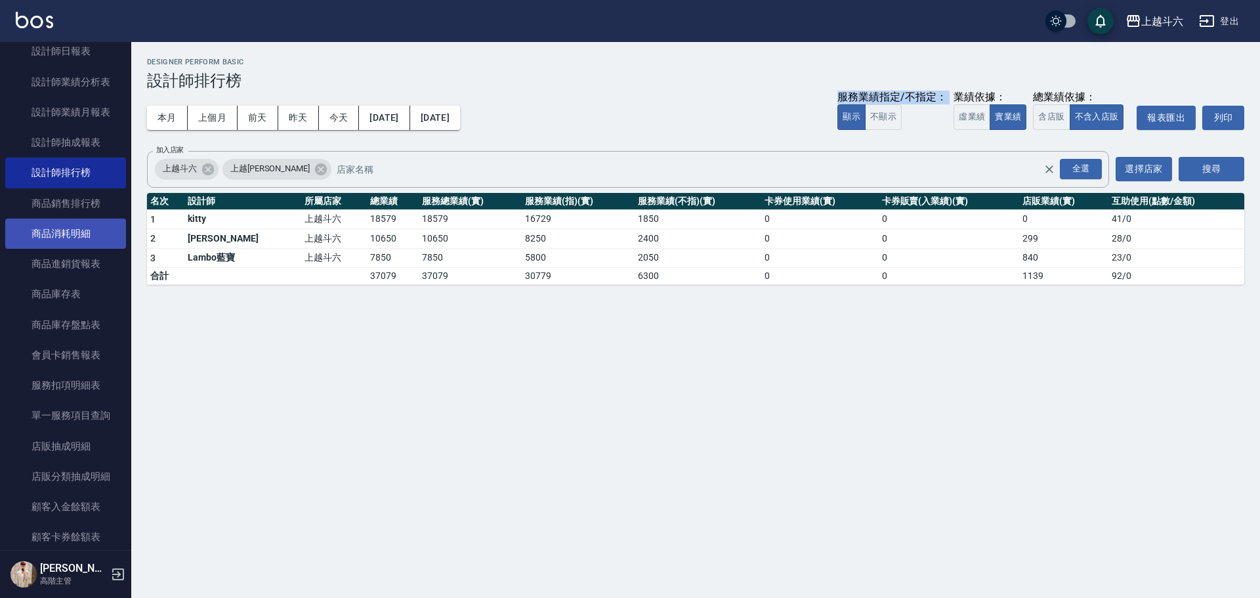
scroll to position [1050, 0]
